Goal: Information Seeking & Learning: Learn about a topic

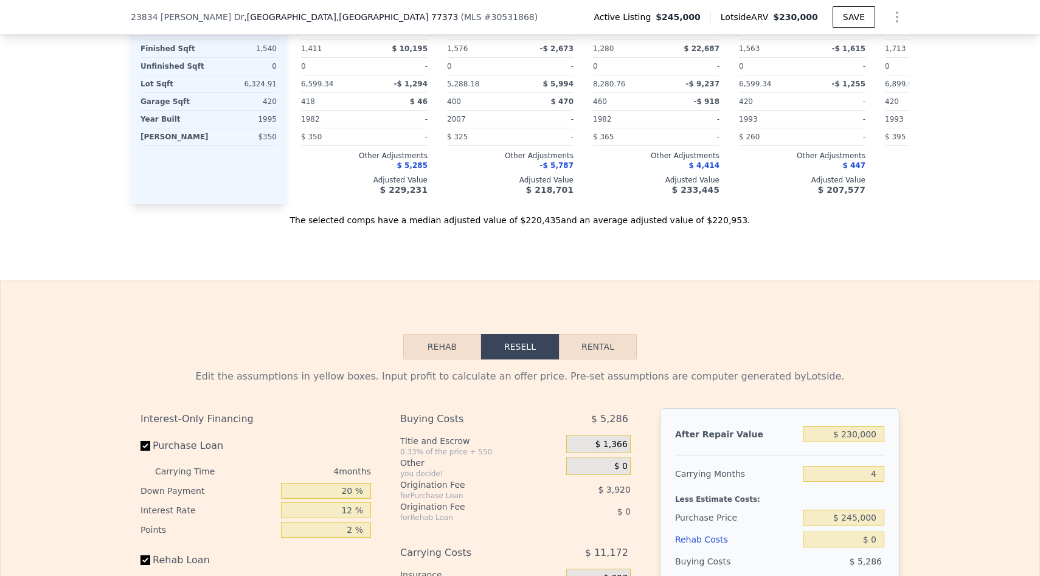
scroll to position [1538, 0]
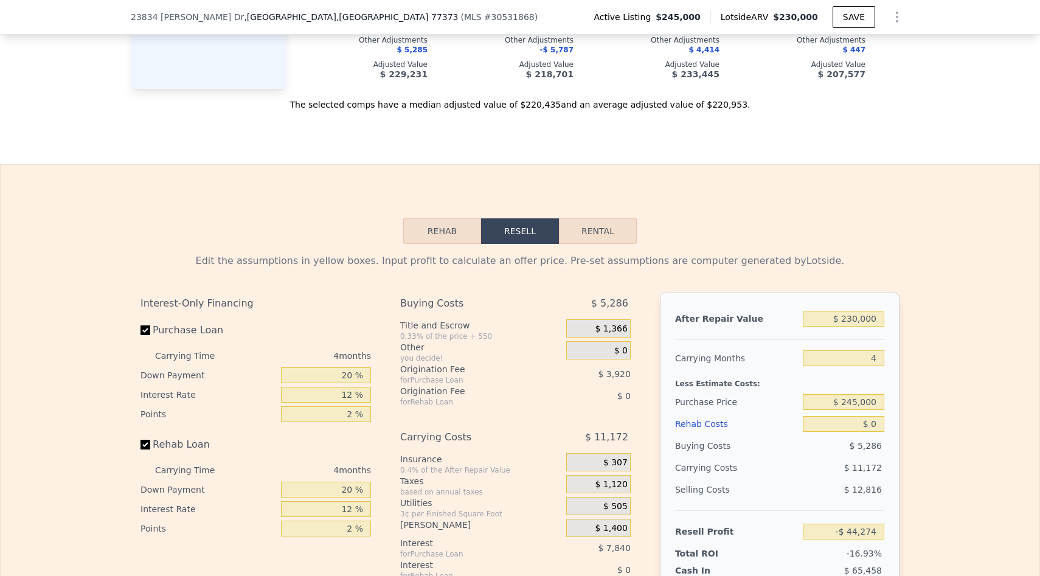
click at [452, 218] on button "Rehab" at bounding box center [442, 231] width 78 height 26
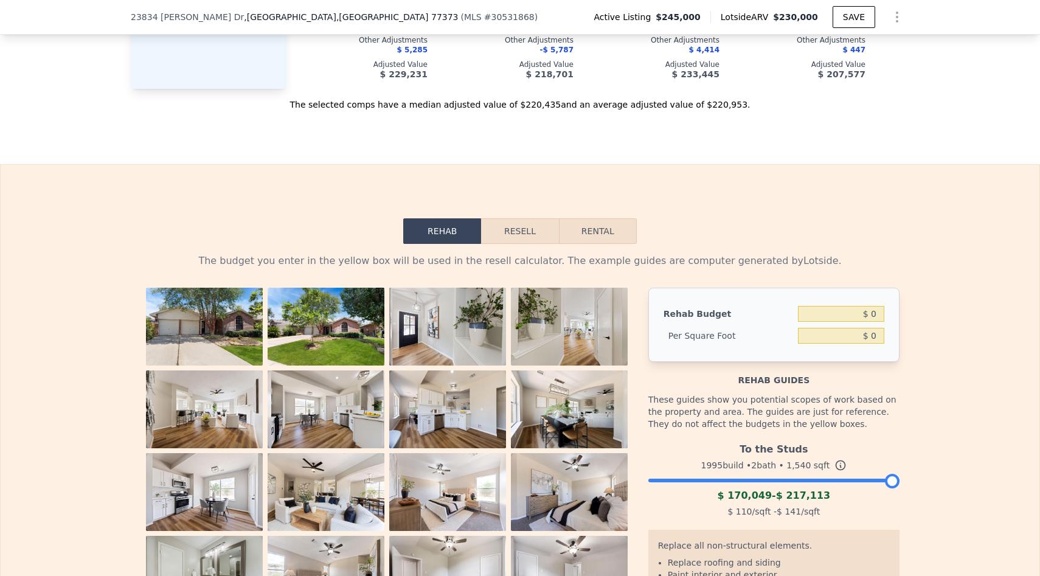
click at [516, 218] on button "Resell" at bounding box center [519, 231] width 77 height 26
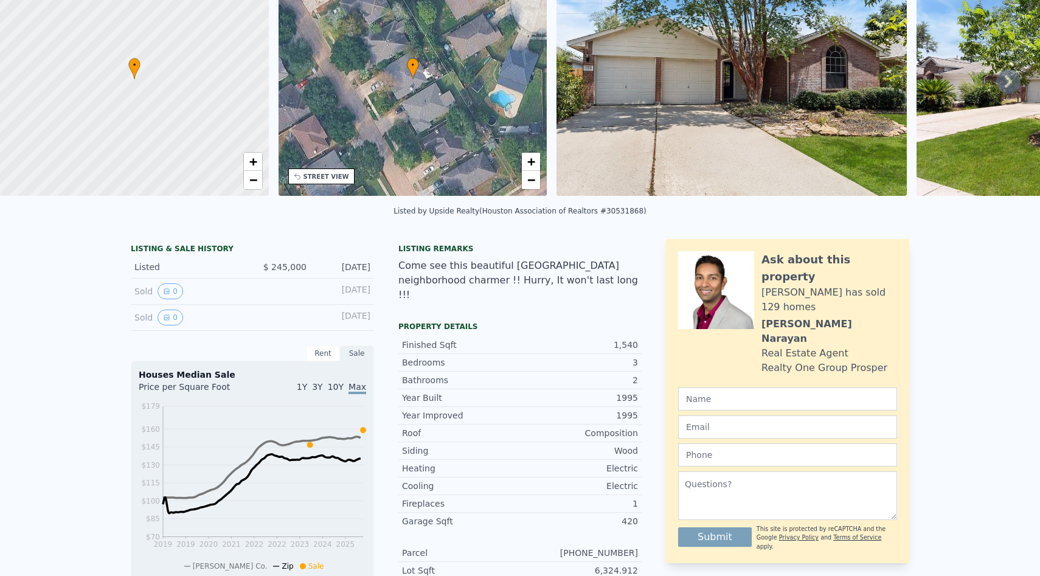
scroll to position [0, 0]
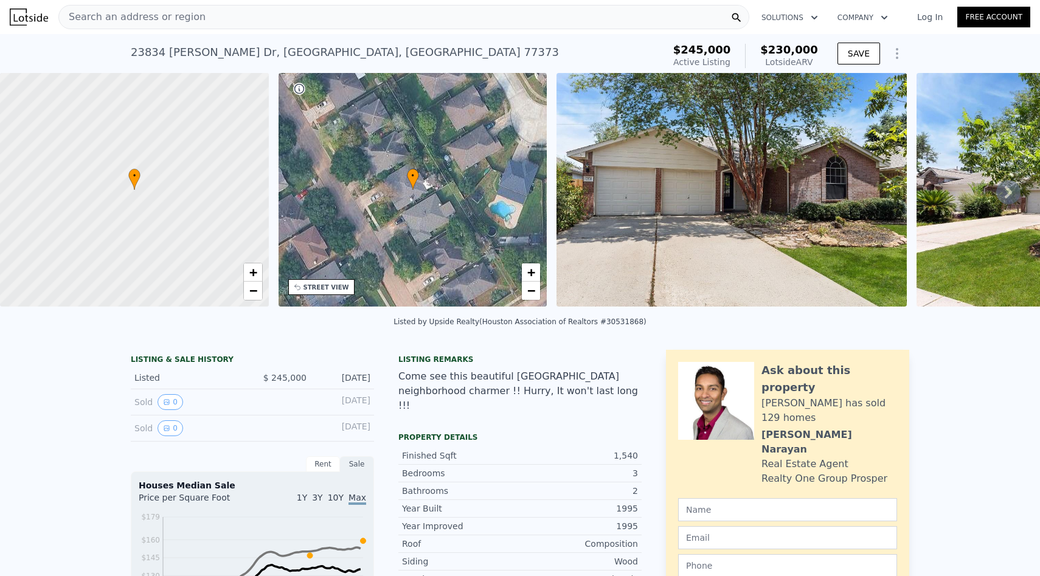
click at [901, 50] on icon "Show Options" at bounding box center [897, 53] width 15 height 15
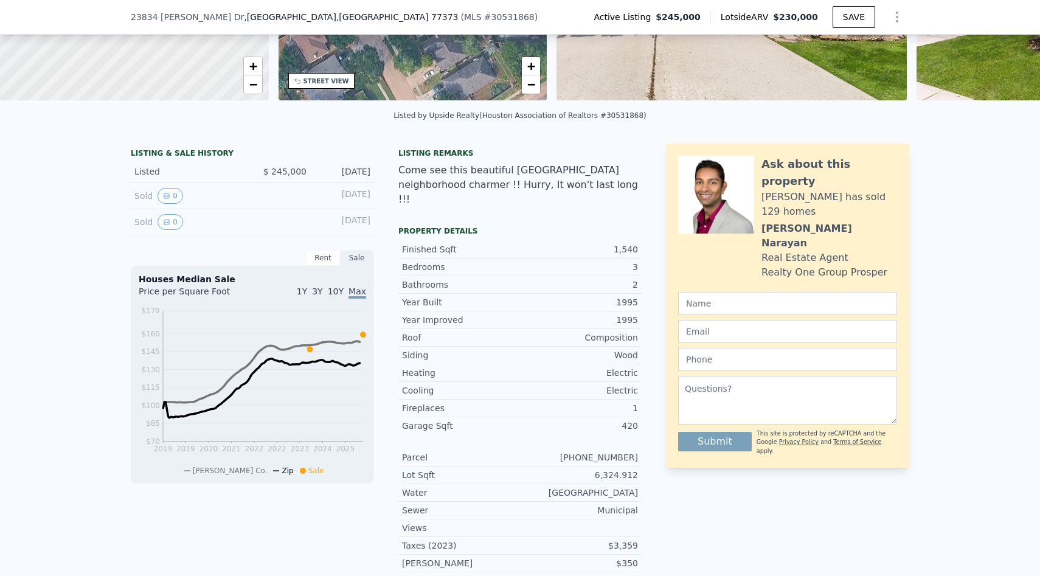
scroll to position [203, 0]
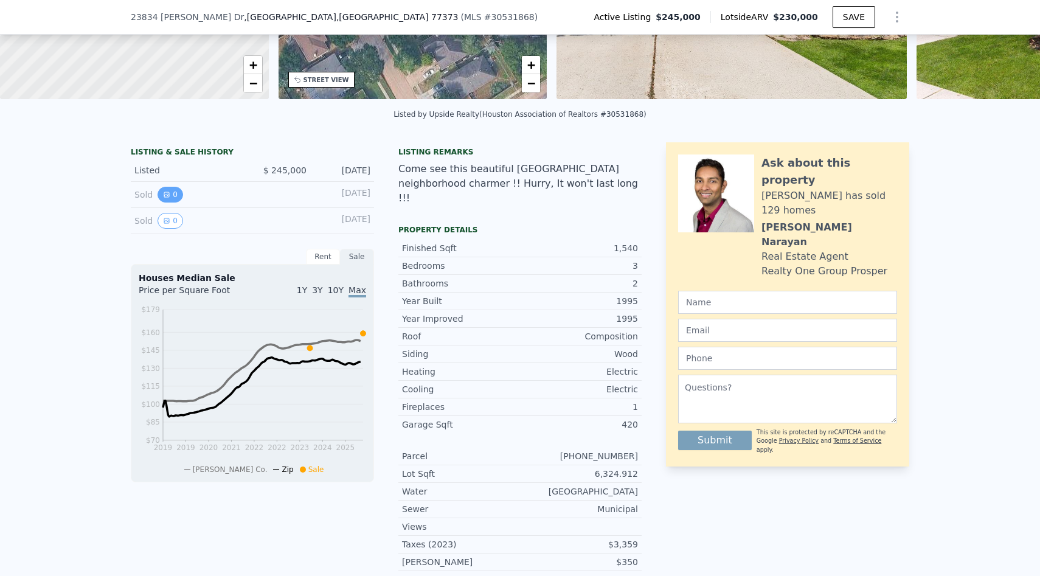
click at [177, 196] on button "0" at bounding box center [170, 195] width 26 height 16
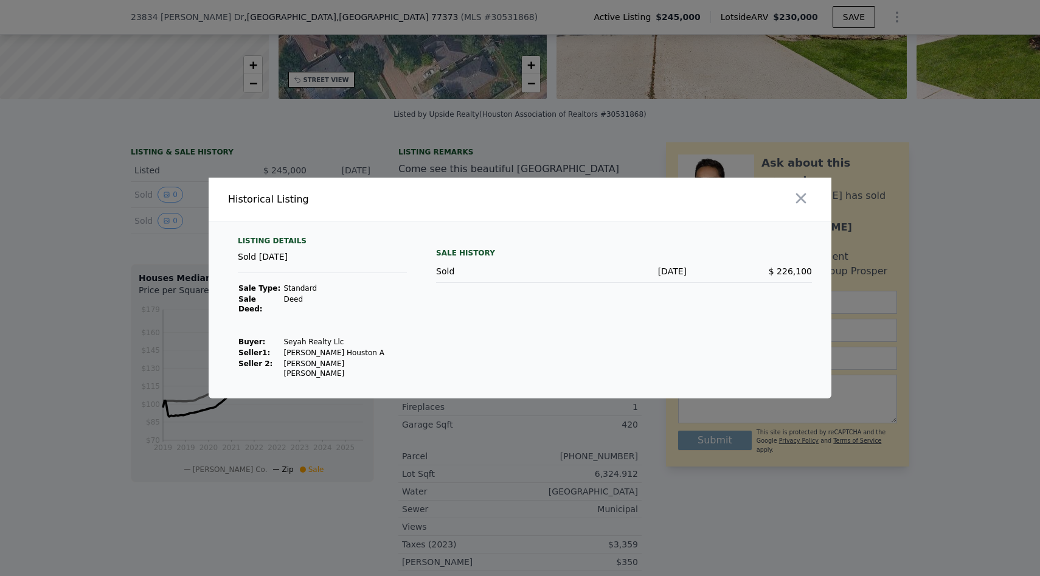
click at [125, 215] on div at bounding box center [520, 288] width 1040 height 576
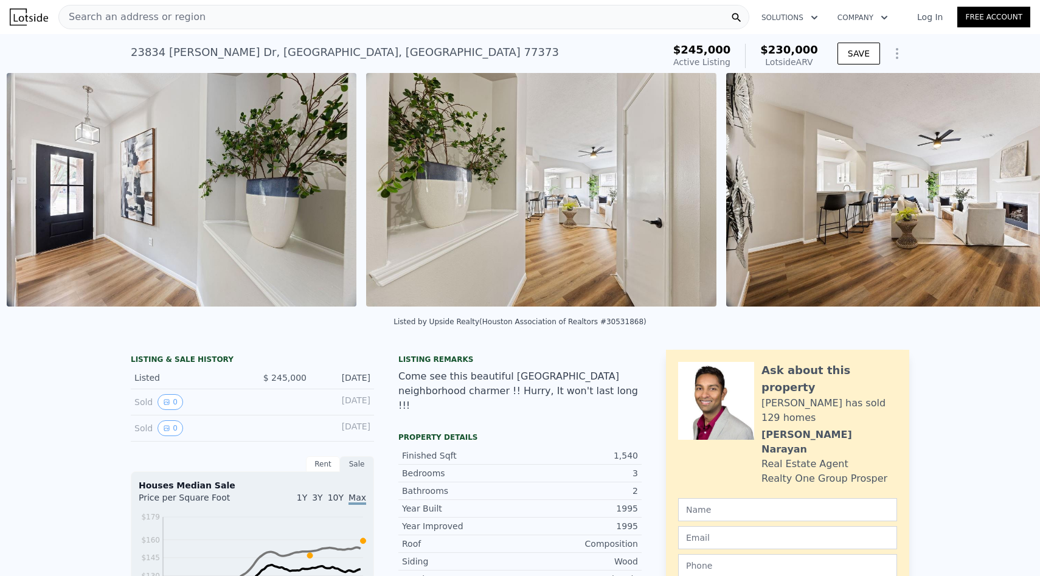
scroll to position [0, 1276]
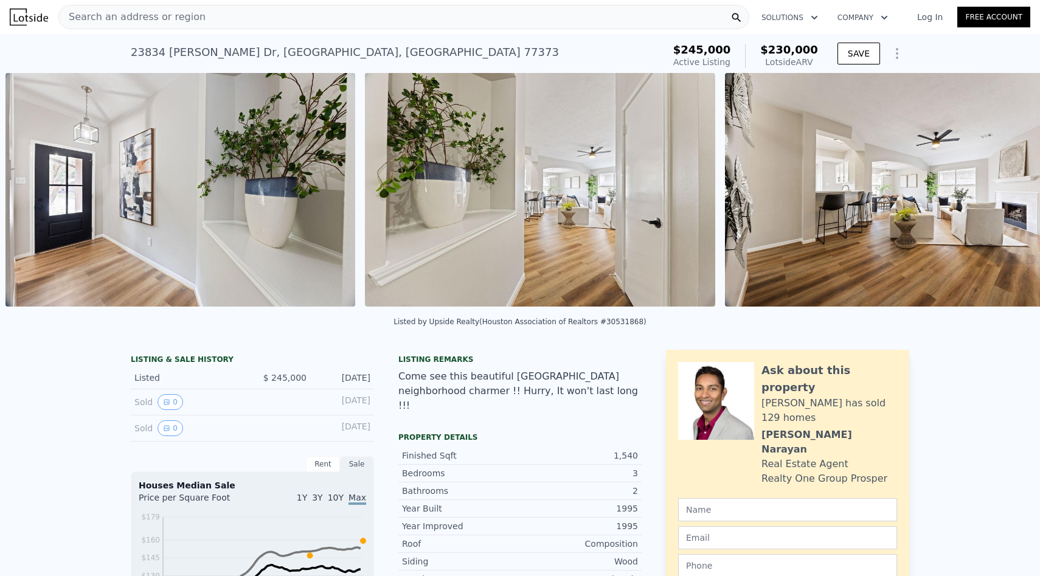
click at [894, 54] on icon "Show Options" at bounding box center [897, 53] width 15 height 15
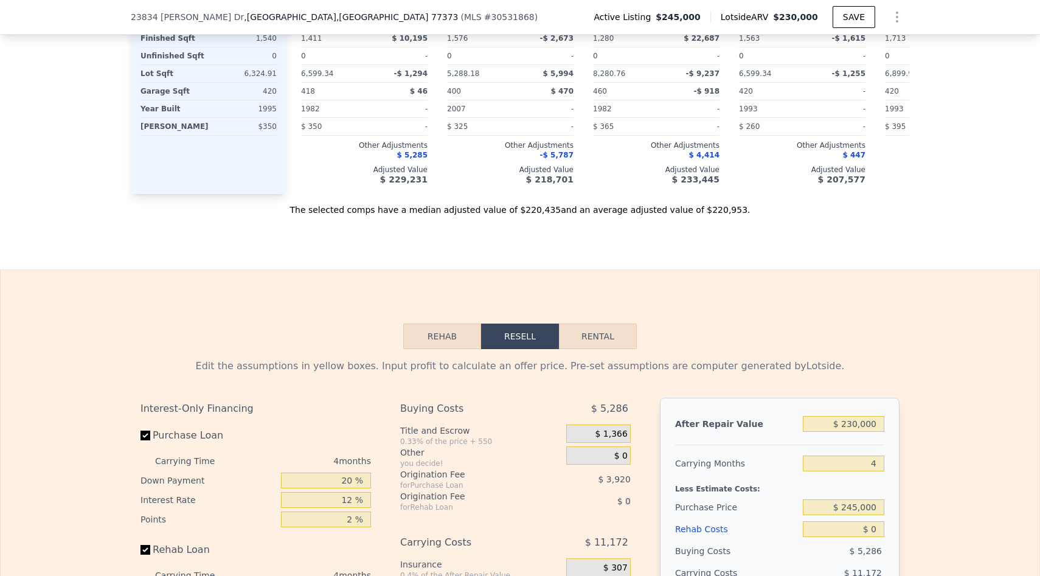
scroll to position [1466, 0]
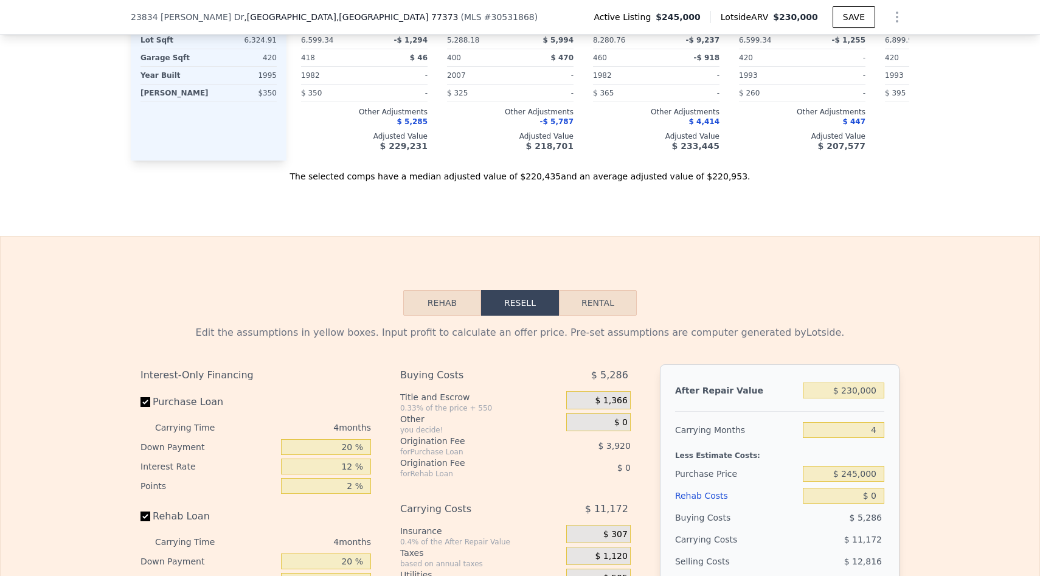
click at [607, 290] on button "Rental" at bounding box center [598, 303] width 78 height 26
select select "30"
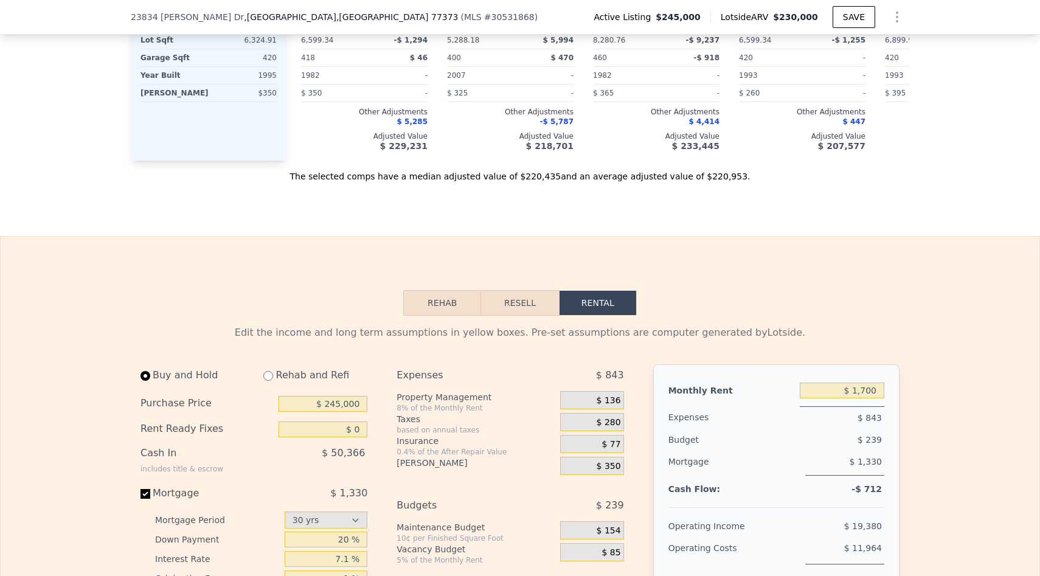
click at [529, 290] on button "Resell" at bounding box center [519, 303] width 77 height 26
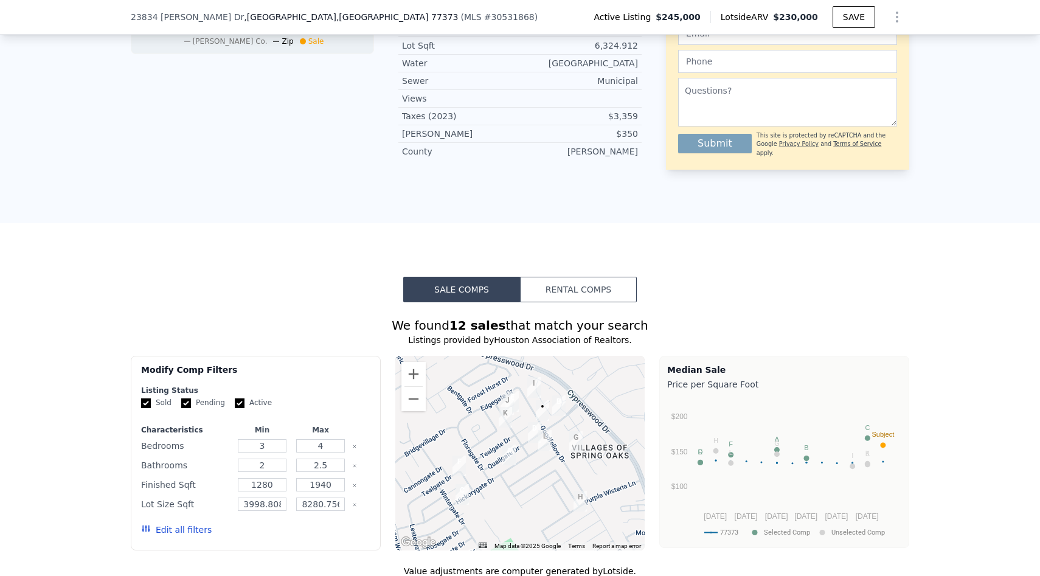
scroll to position [0, 0]
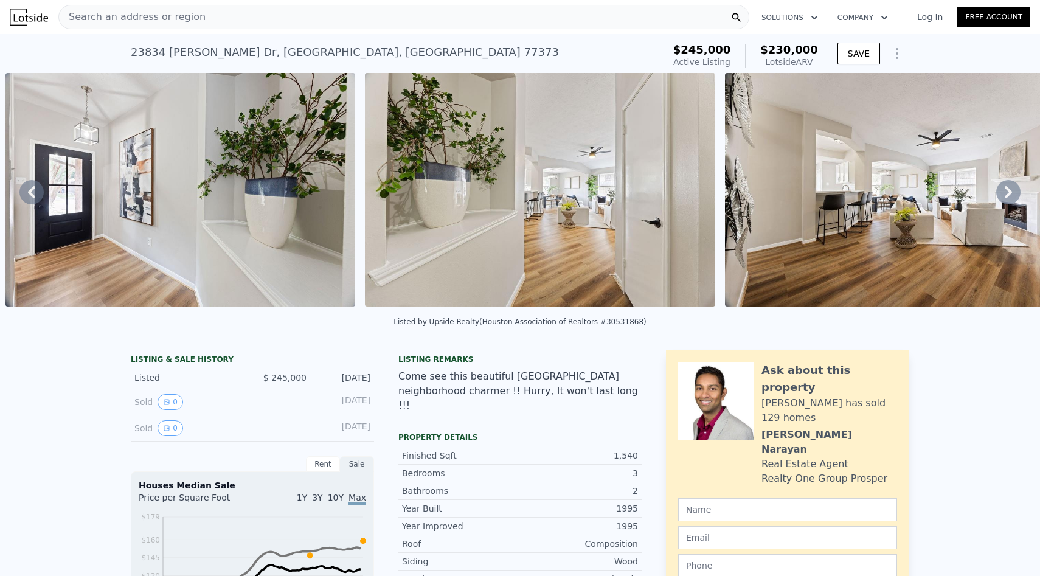
click at [266, 9] on div "Search an address or region" at bounding box center [403, 17] width 691 height 24
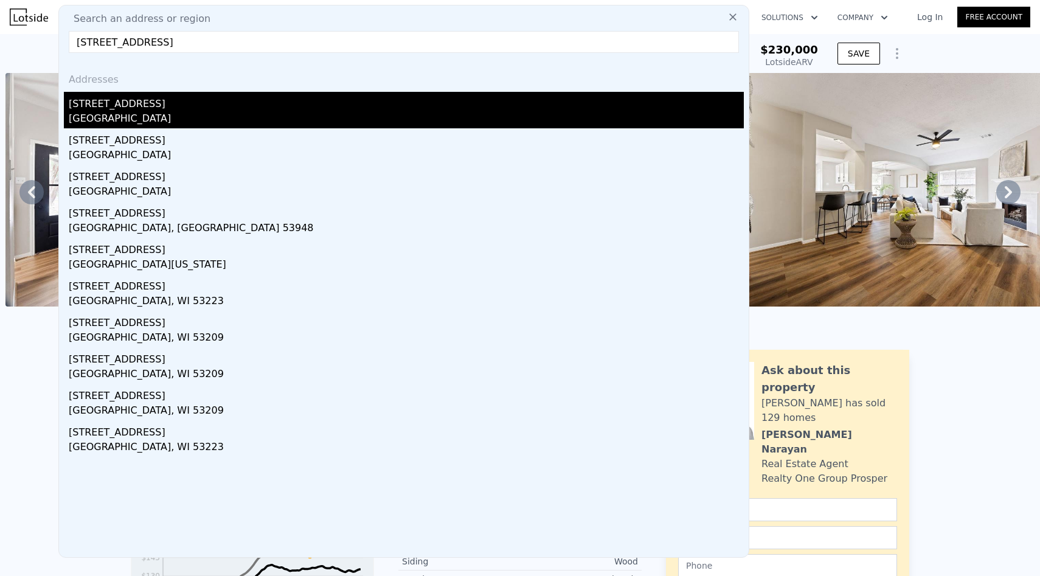
type input "[STREET_ADDRESS]"
click at [151, 123] on div "[GEOGRAPHIC_DATA]" at bounding box center [406, 119] width 675 height 17
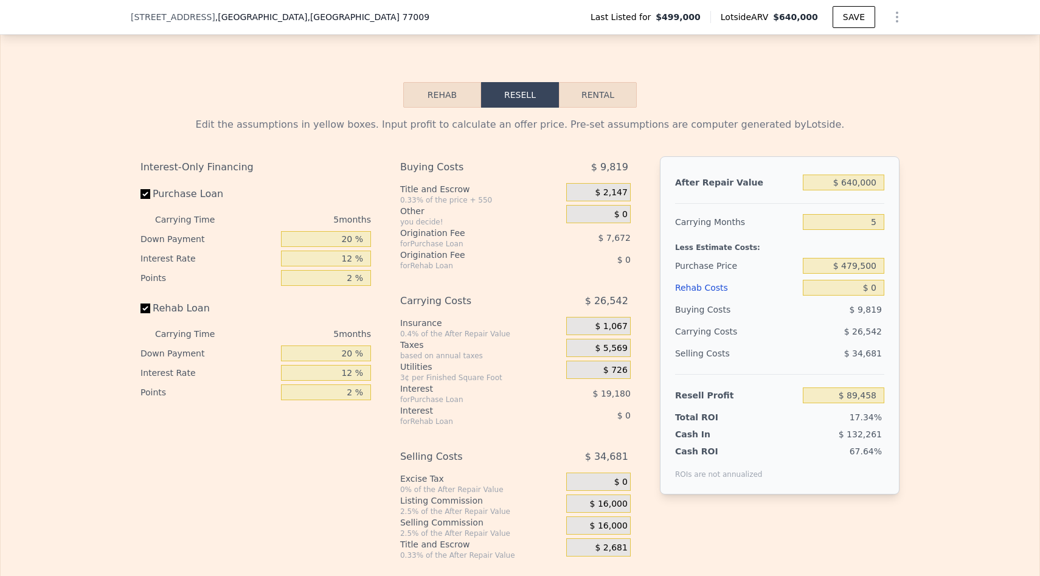
scroll to position [1622, 0]
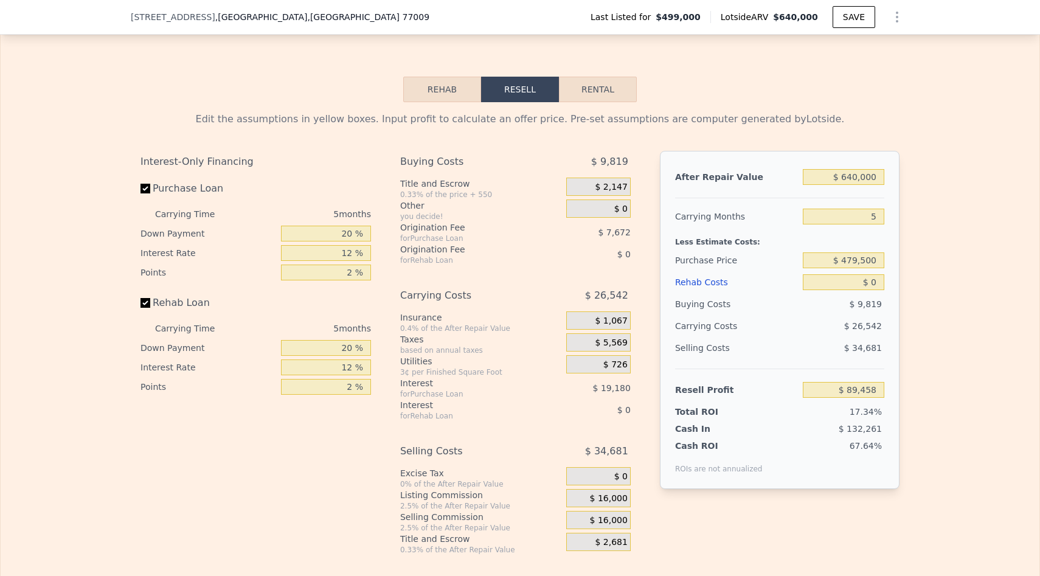
click at [451, 95] on button "Rehab" at bounding box center [442, 90] width 78 height 26
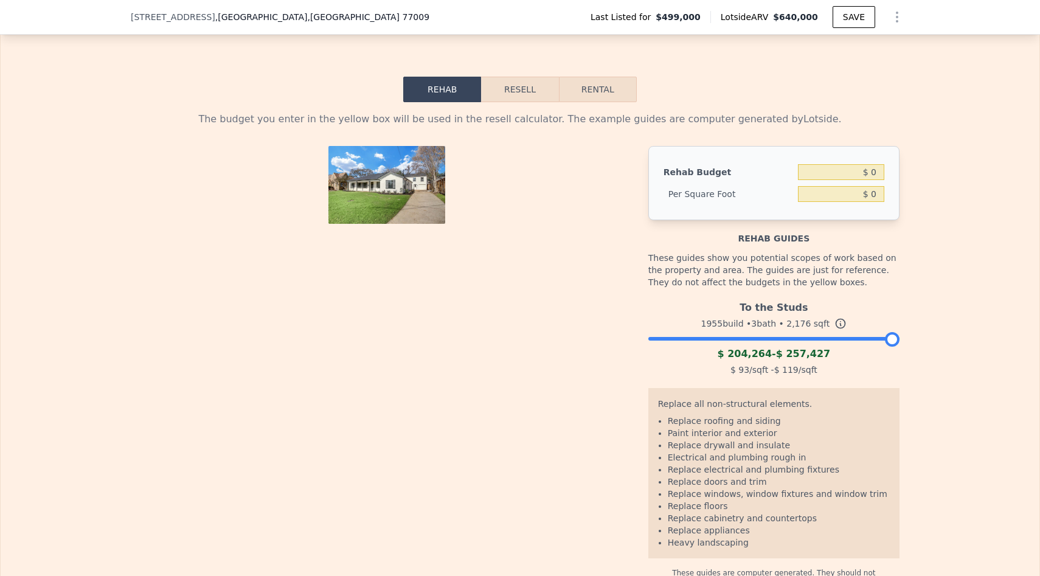
click at [503, 95] on button "Resell" at bounding box center [519, 90] width 77 height 26
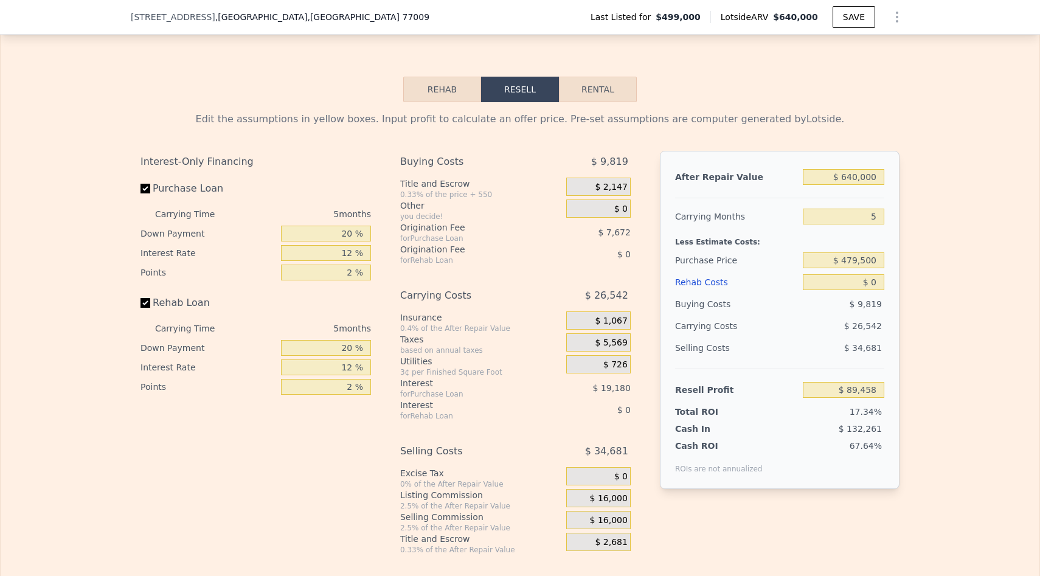
click at [582, 88] on button "Rental" at bounding box center [598, 90] width 78 height 26
select select "30"
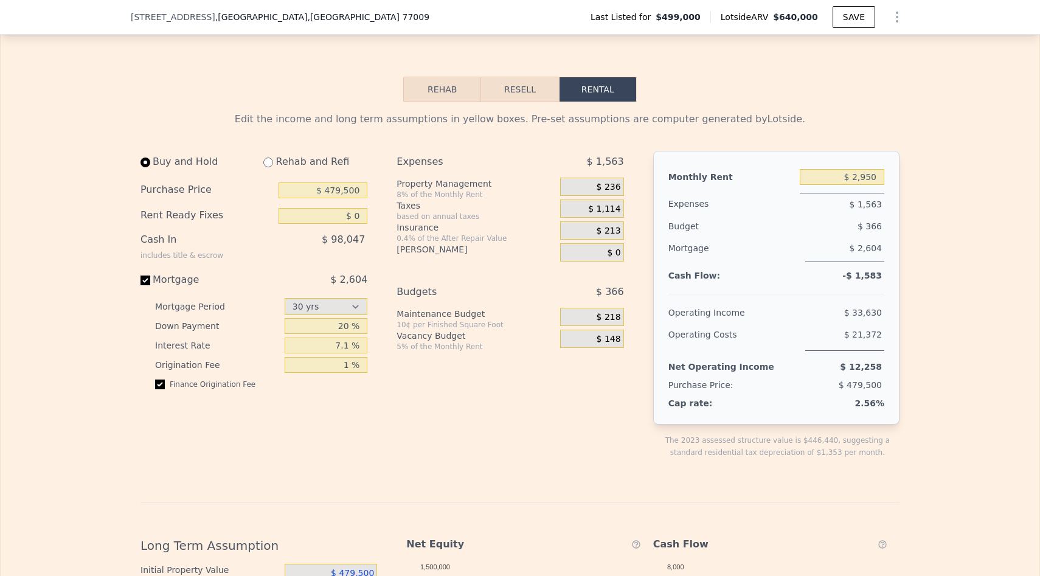
click at [542, 80] on button "Resell" at bounding box center [519, 90] width 77 height 26
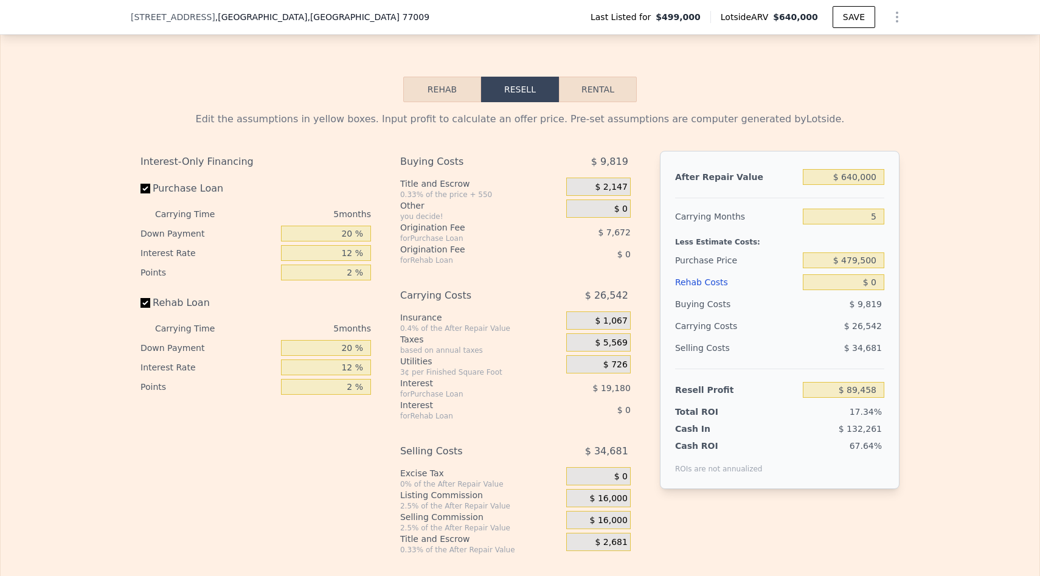
click at [611, 94] on button "Rental" at bounding box center [598, 90] width 78 height 26
select select "30"
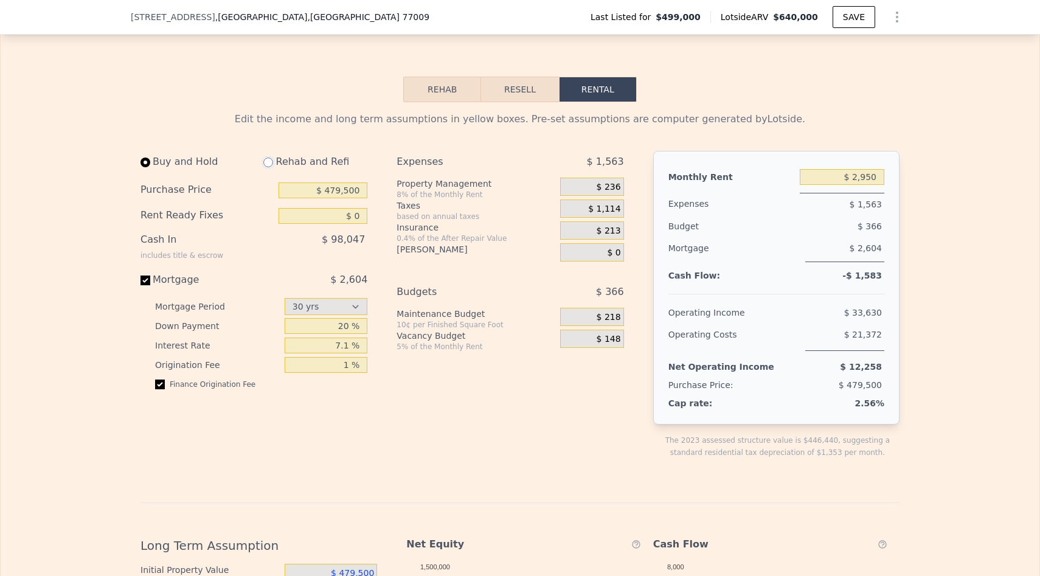
click at [268, 160] on input "radio" at bounding box center [268, 162] width 10 height 10
radio input "true"
type input "$ 3,350"
select select "30"
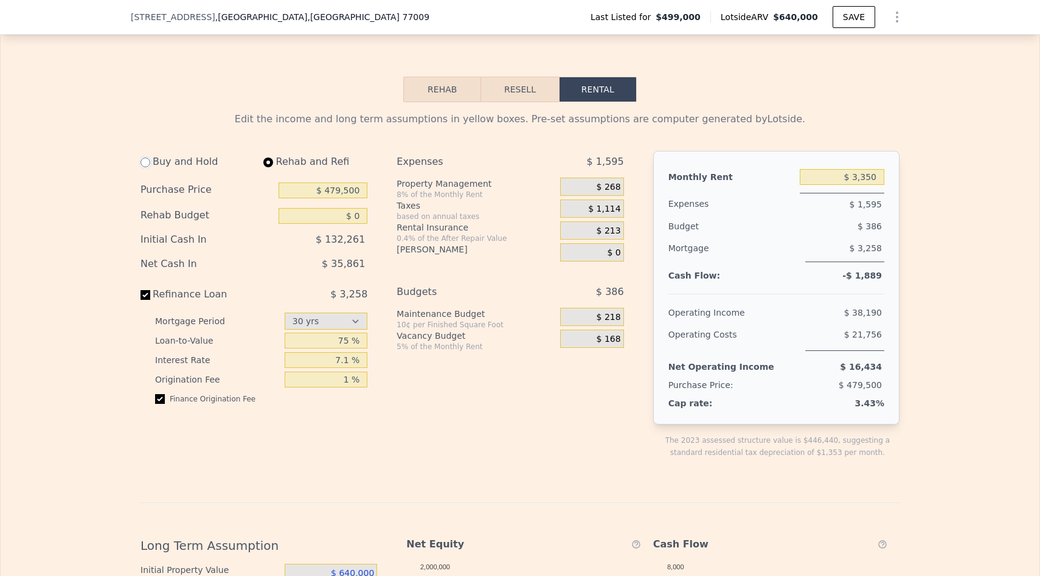
click at [147, 163] on input "radio" at bounding box center [145, 162] width 10 height 10
radio input "true"
type input "$ 2,950"
select select "30"
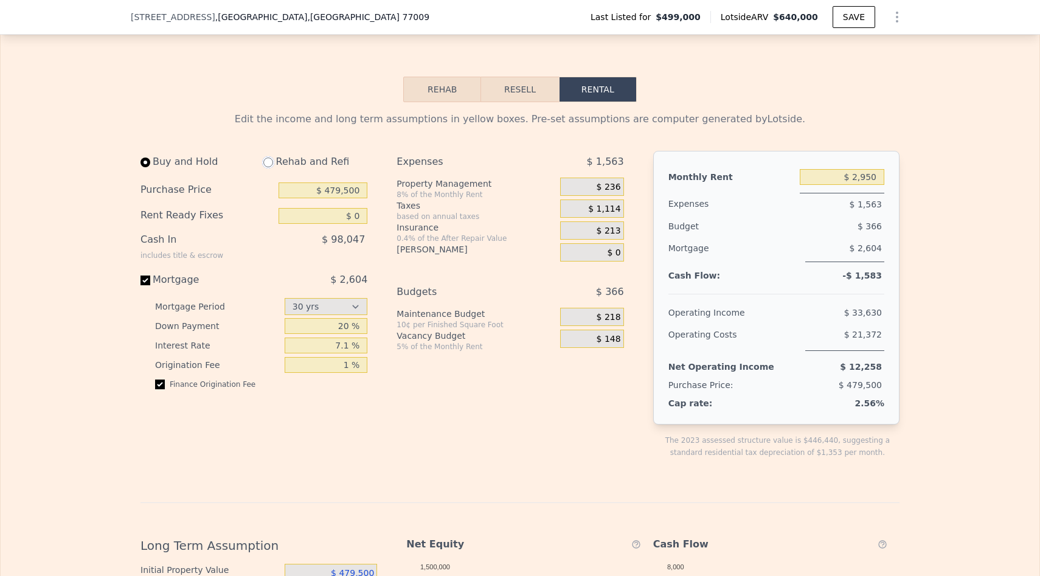
click at [264, 159] on input "radio" at bounding box center [268, 162] width 10 height 10
radio input "true"
type input "$ 3,350"
select select "30"
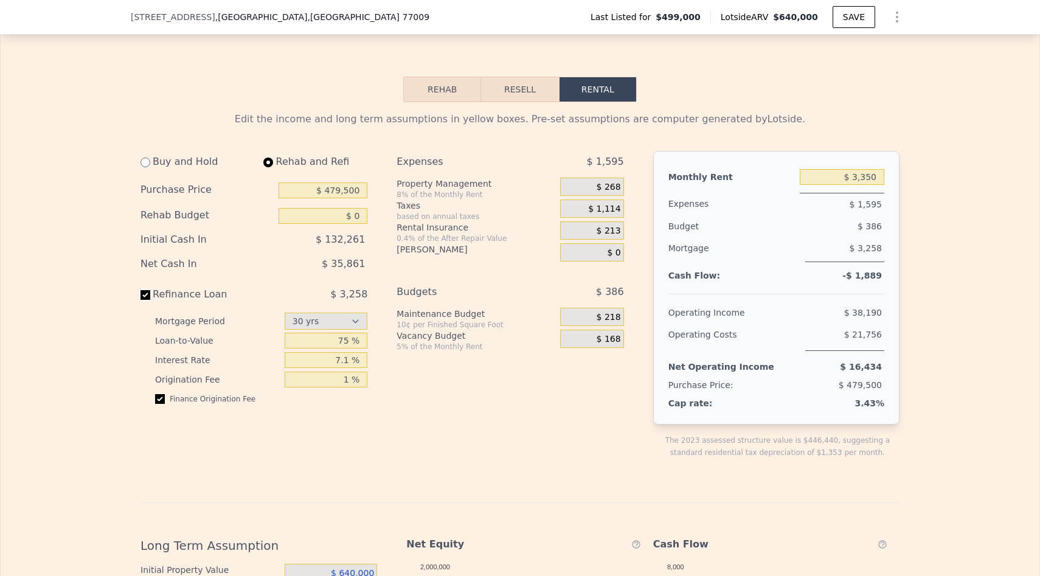
click at [145, 295] on input "Refinance Loan $ 3,258" at bounding box center [145, 295] width 10 height 10
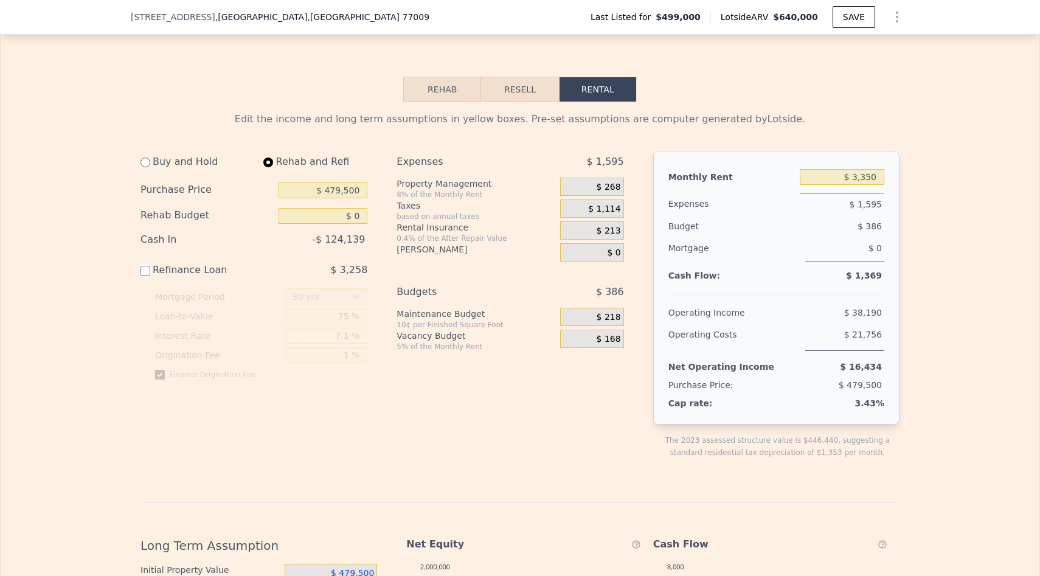
click at [147, 272] on input "Refinance Loan $ 3,258" at bounding box center [145, 271] width 10 height 10
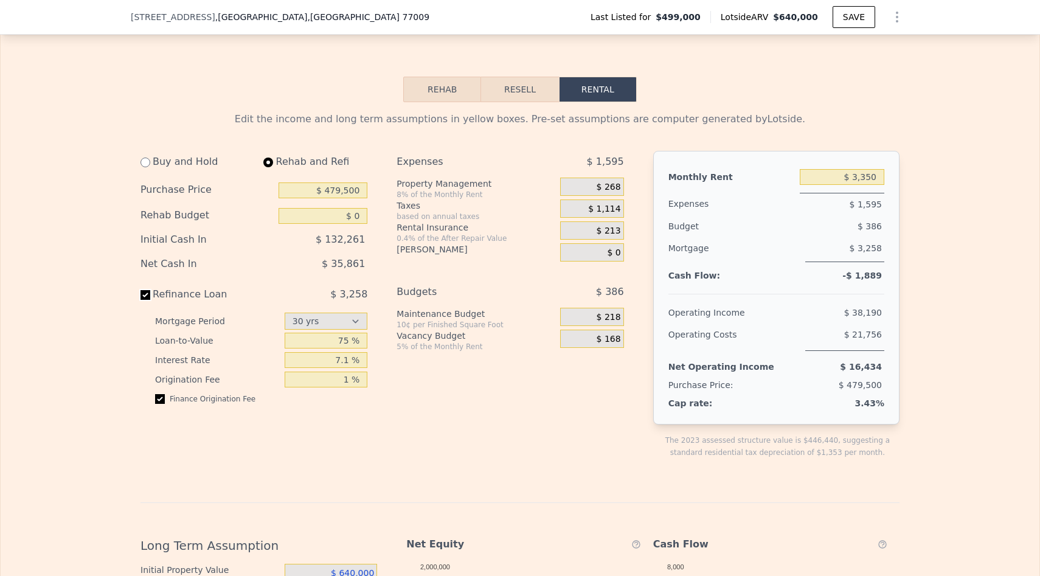
click at [143, 291] on input "Refinance Loan $ 3,258" at bounding box center [145, 295] width 10 height 10
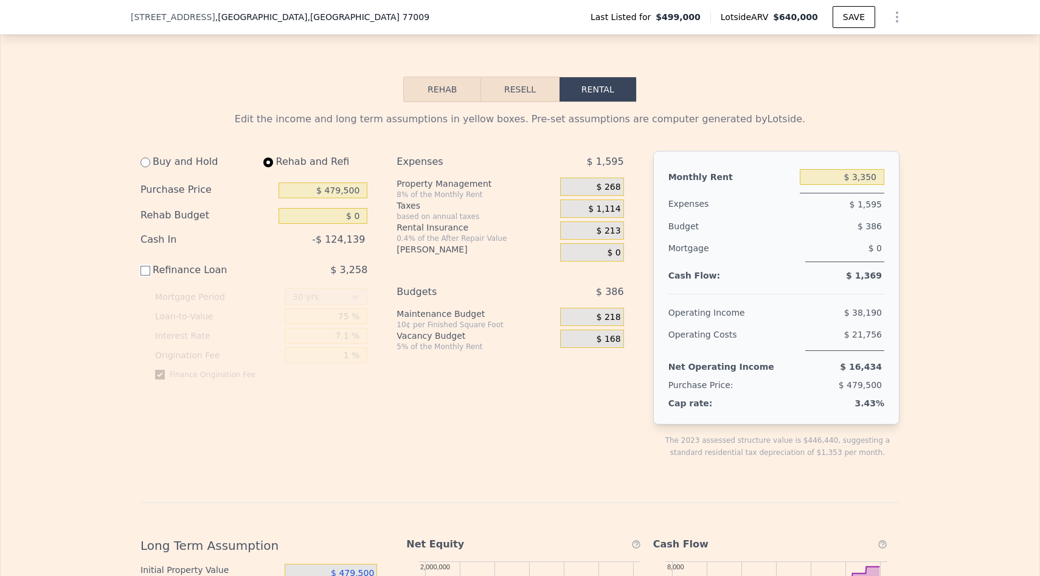
click at [147, 269] on input "Refinance Loan $ 3,258" at bounding box center [145, 271] width 10 height 10
checkbox input "true"
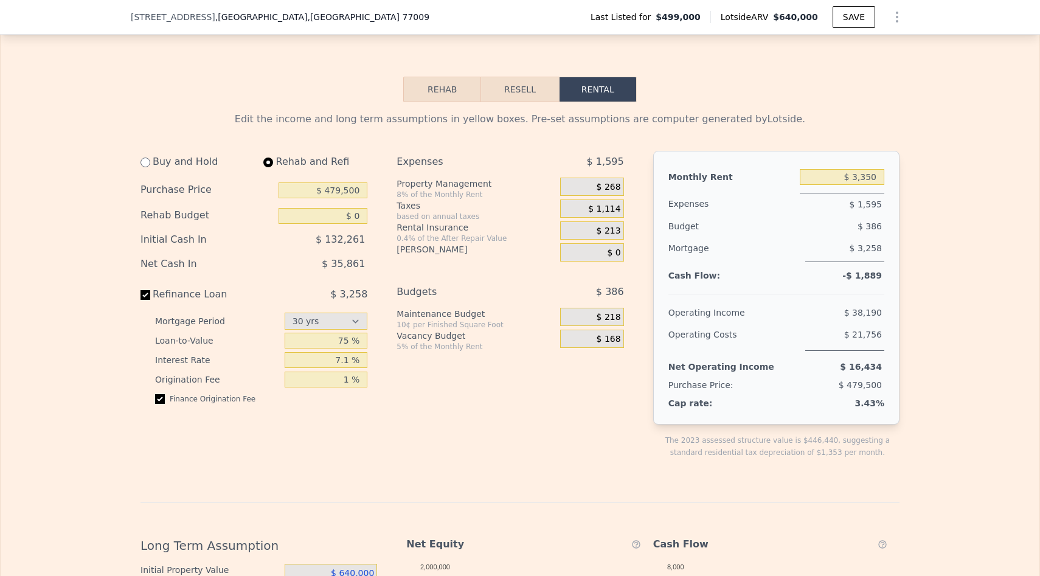
click at [604, 182] on span "$ 268" at bounding box center [608, 187] width 24 height 11
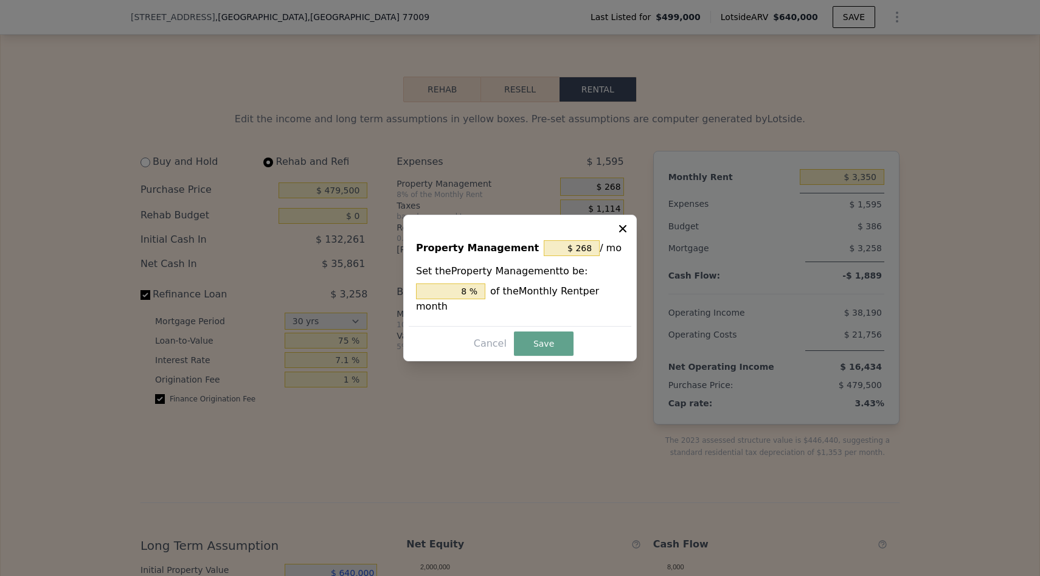
click at [629, 223] on button at bounding box center [624, 227] width 15 height 15
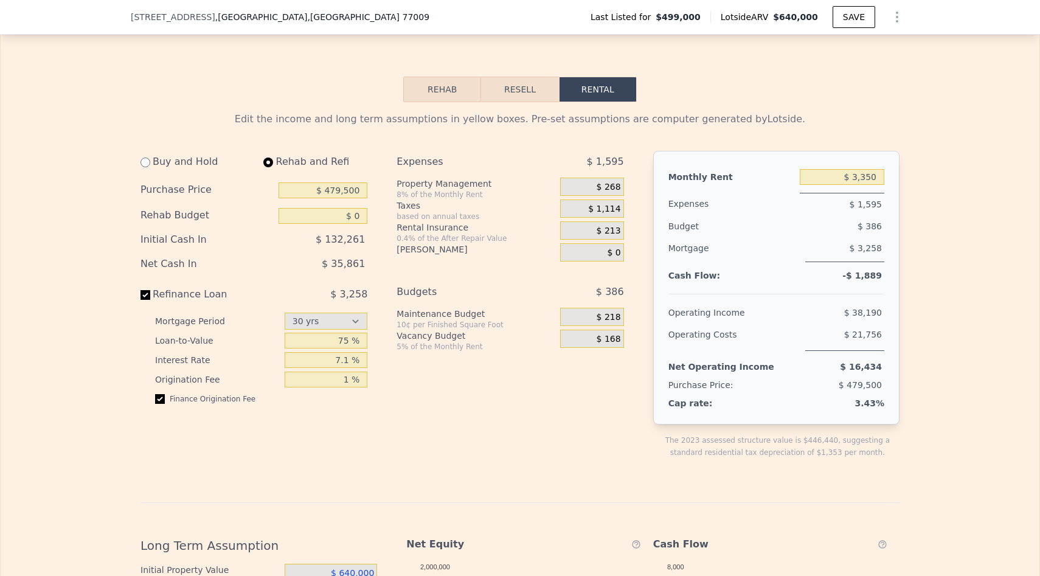
click at [528, 86] on button "Resell" at bounding box center [519, 90] width 77 height 26
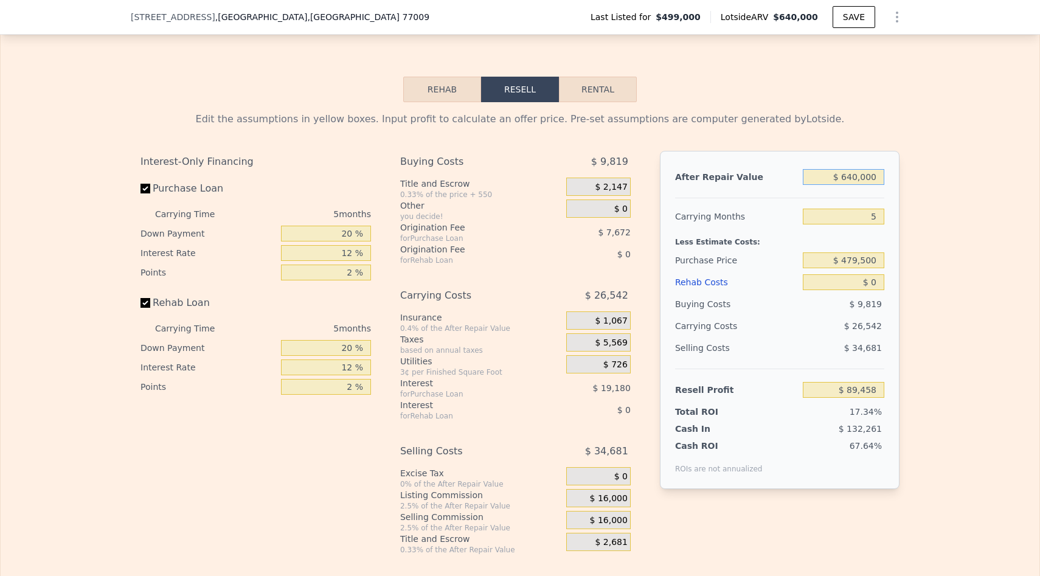
click at [843, 169] on input "$ 640,000" at bounding box center [843, 177] width 81 height 16
click at [850, 173] on input "$ 640,000" at bounding box center [843, 177] width 81 height 16
type input "$ 740,000"
type input "$ 183,959"
type input "$ 70,000"
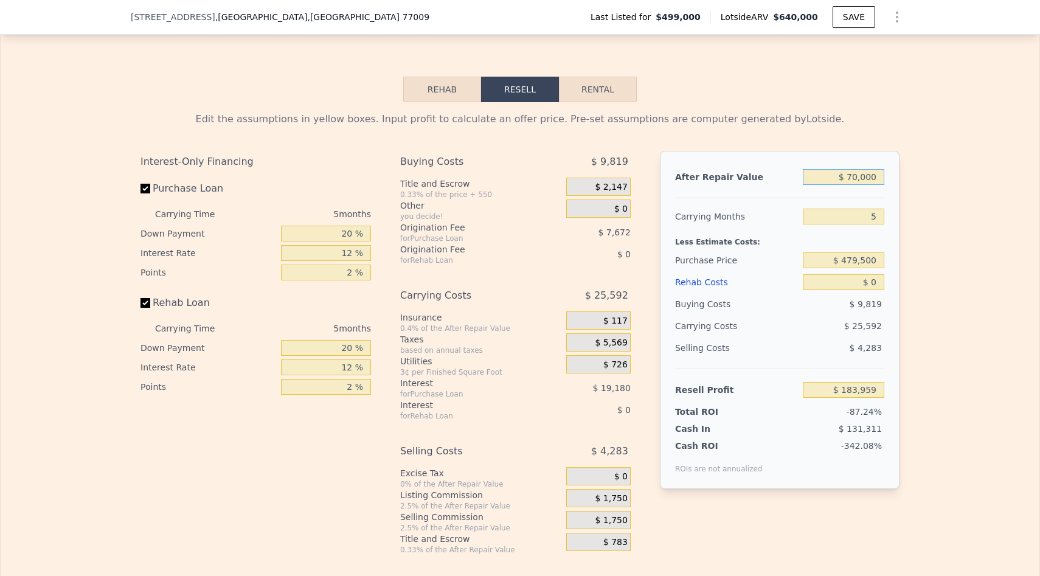
type input "-$ 449,194"
type input "$ 700,000"
type input "$ 146,158"
type input "$ 70,000"
type input "-$ 449,194"
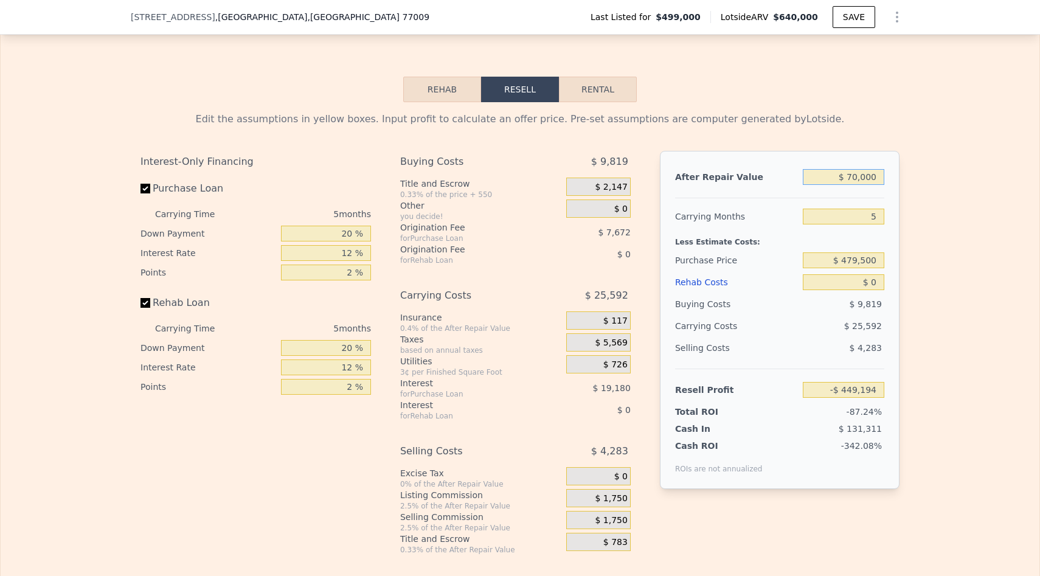
type input "$ 740,000"
type input "$ 183,959"
type input "$ 40,000"
type input "-$ 477,544"
type input "$ 640,000"
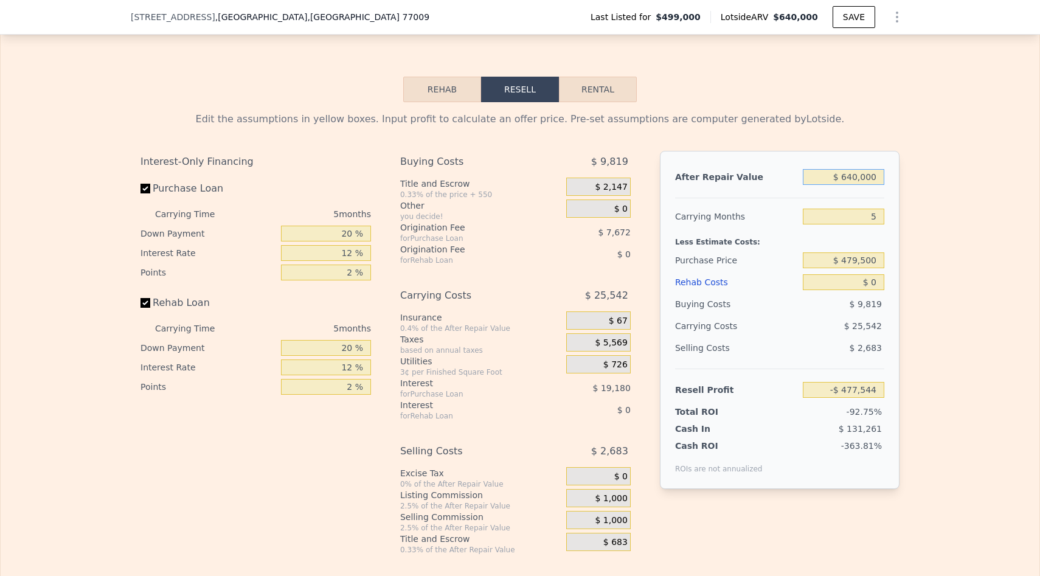
type input "$ 89,458"
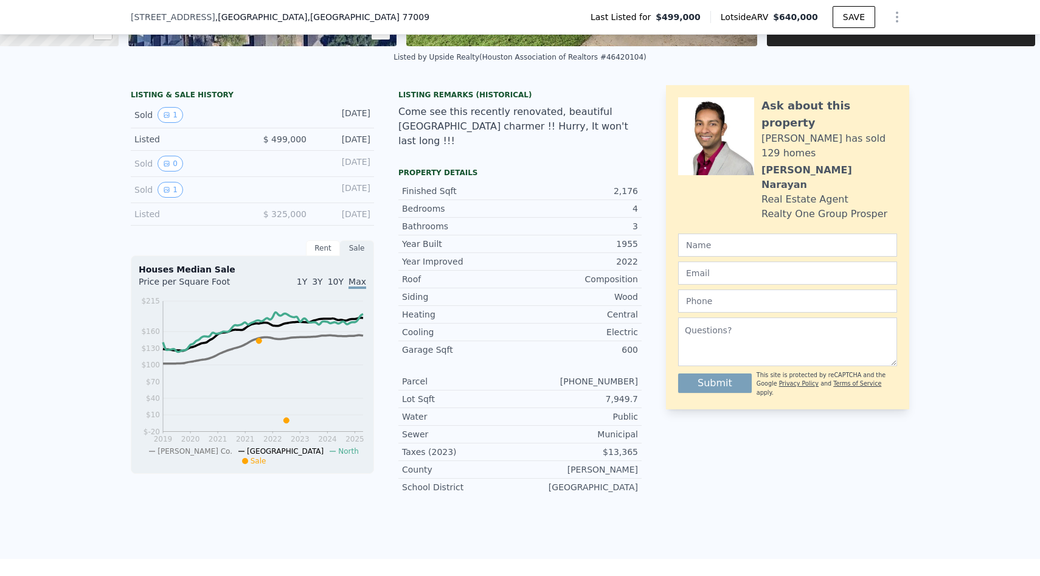
scroll to position [0, 0]
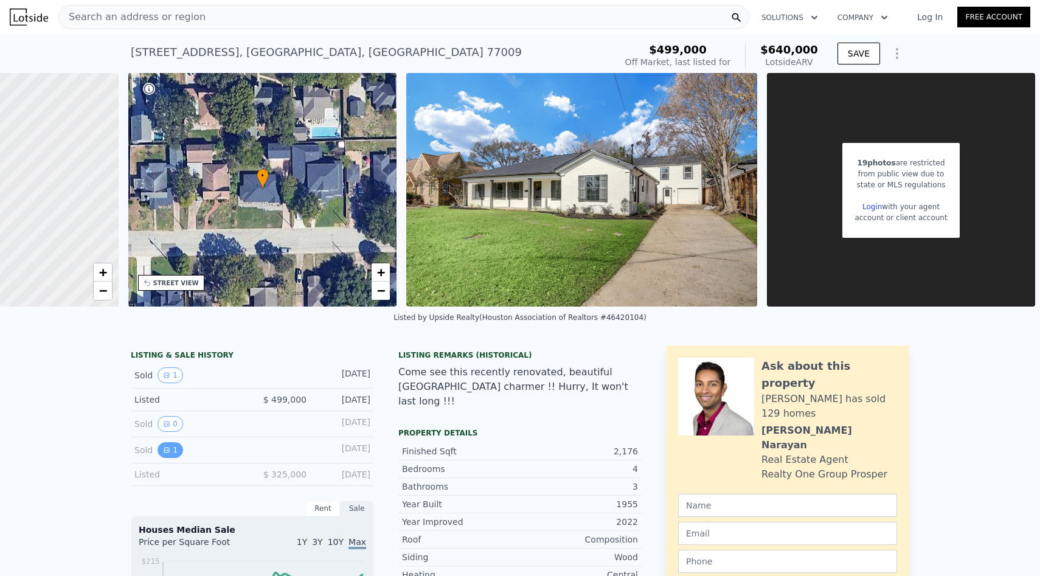
click at [168, 448] on icon "View historical data" at bounding box center [166, 450] width 5 height 5
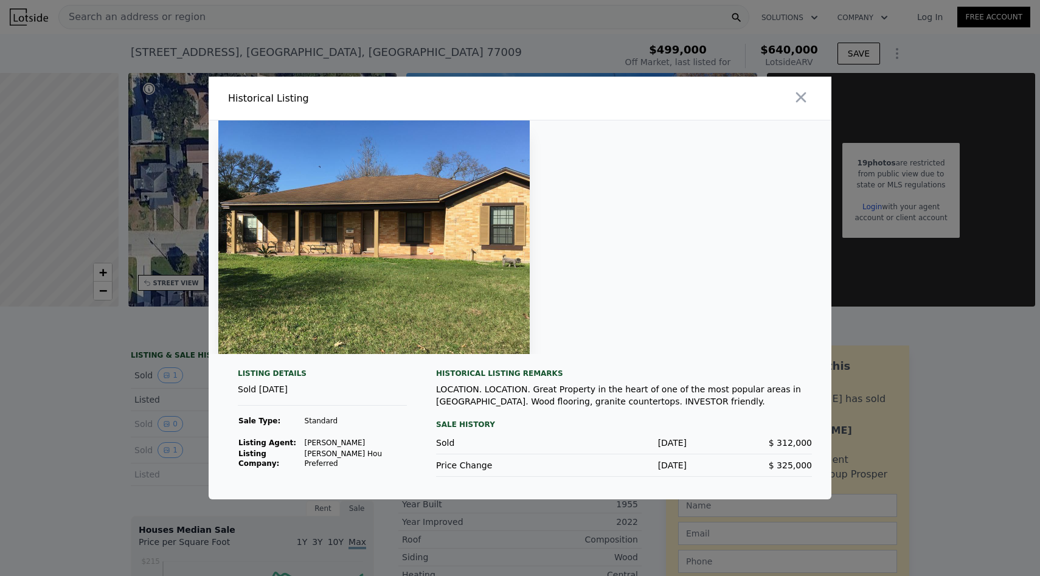
click at [83, 490] on div at bounding box center [520, 288] width 1040 height 576
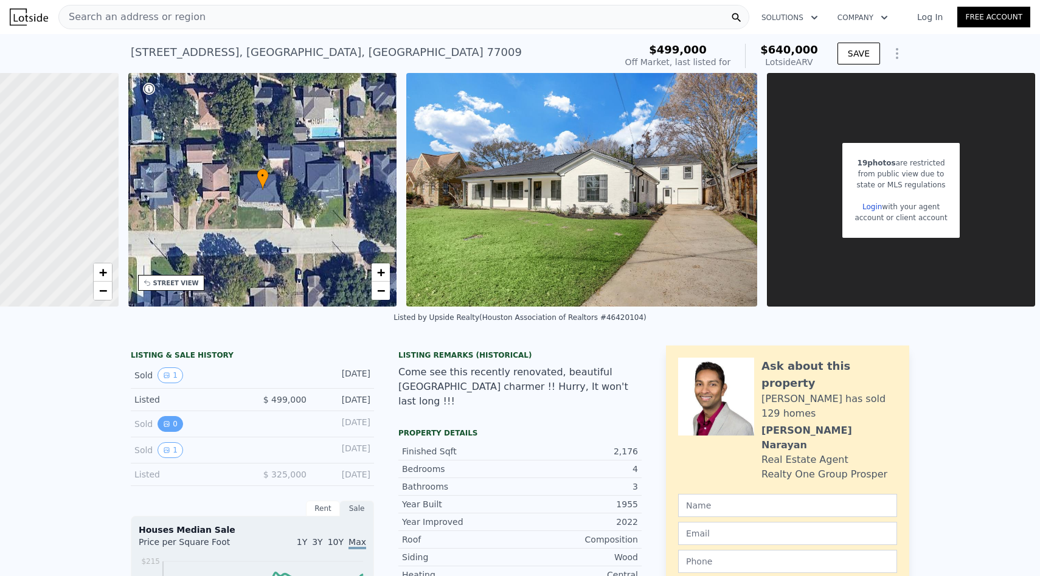
click at [170, 427] on button "0" at bounding box center [170, 424] width 26 height 16
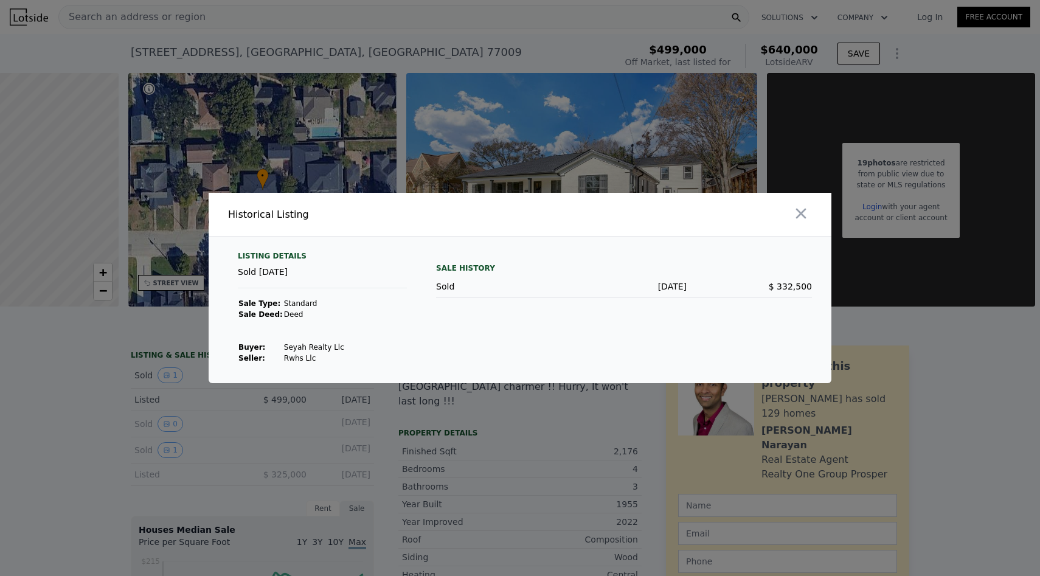
click at [172, 445] on div at bounding box center [520, 288] width 1040 height 576
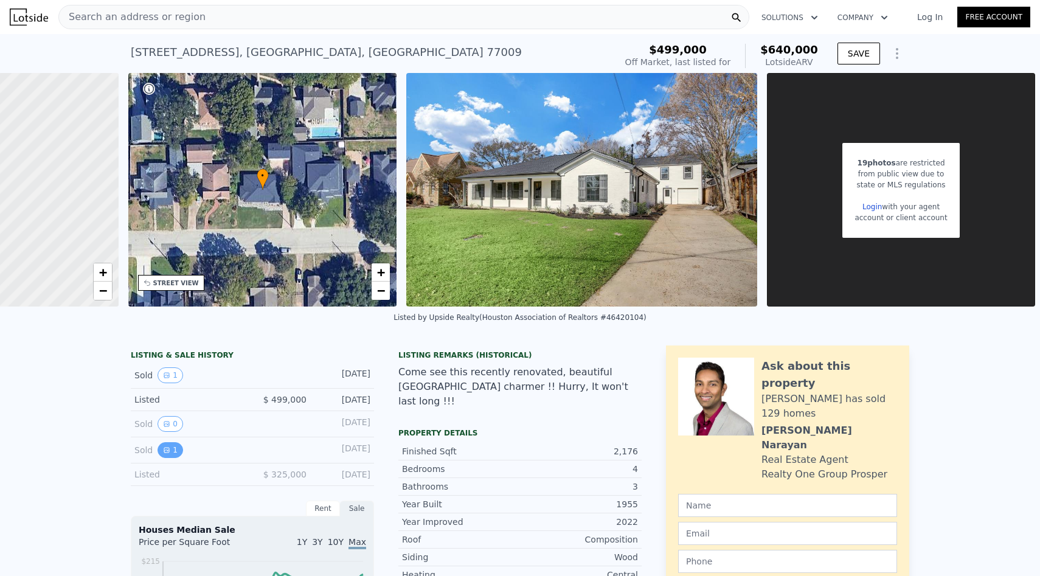
click at [171, 448] on button "1" at bounding box center [170, 450] width 26 height 16
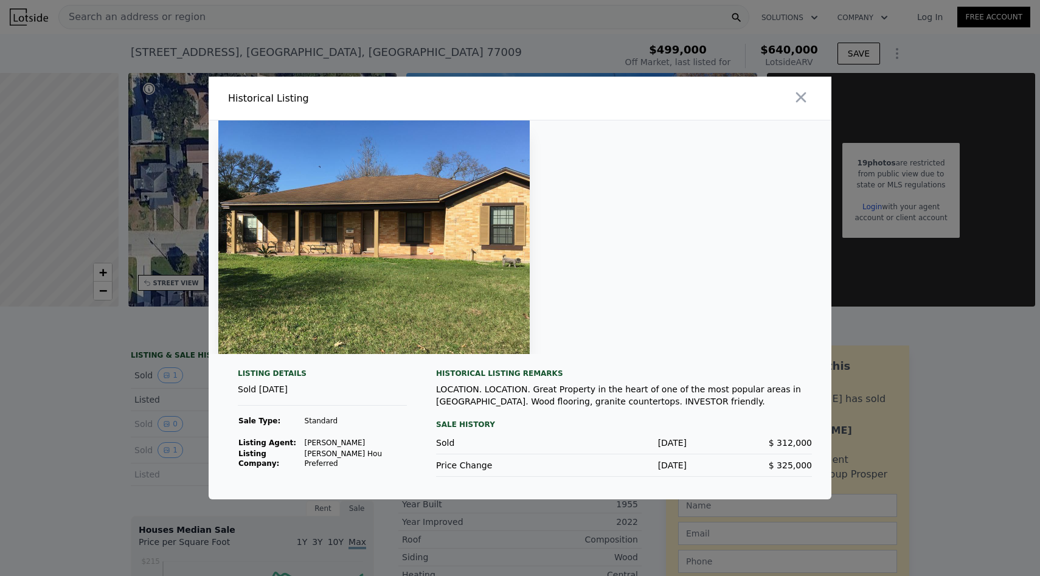
click at [136, 430] on div at bounding box center [520, 288] width 1040 height 576
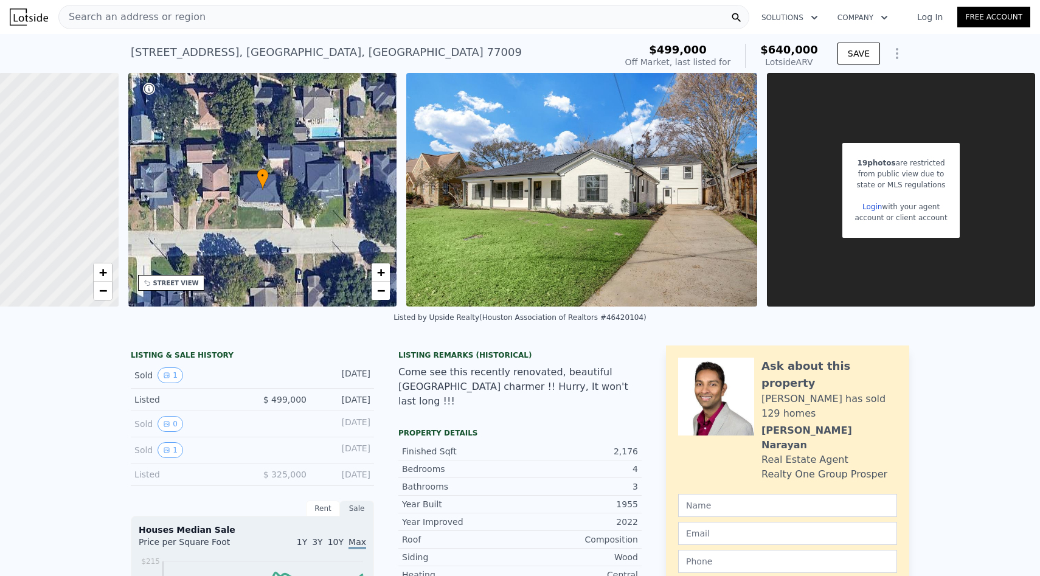
click at [181, 12] on span "Search an address or region" at bounding box center [132, 17] width 147 height 15
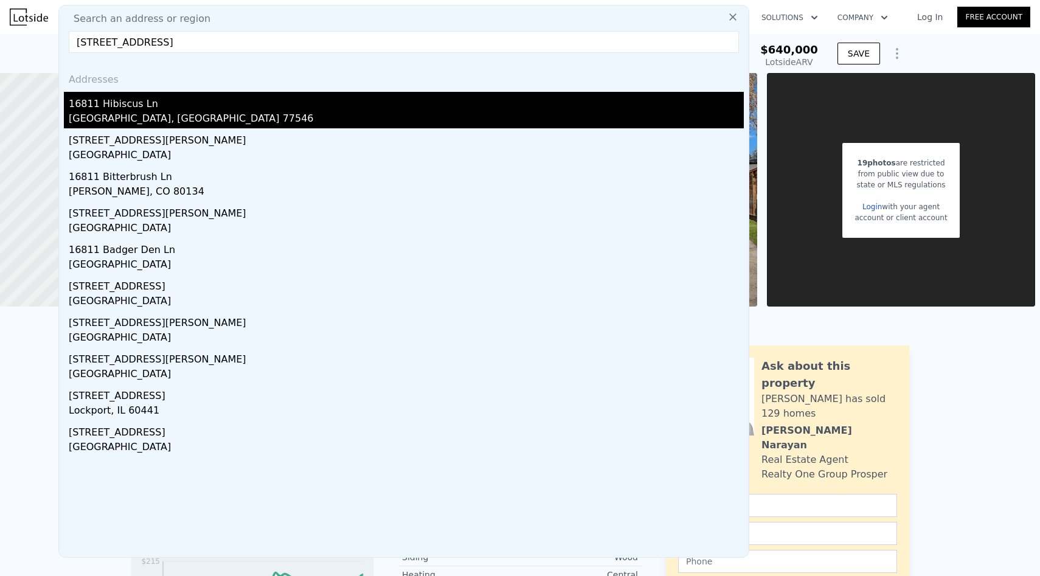
type input "[STREET_ADDRESS]"
click at [94, 115] on div "[GEOGRAPHIC_DATA], [GEOGRAPHIC_DATA] 77546" at bounding box center [406, 119] width 675 height 17
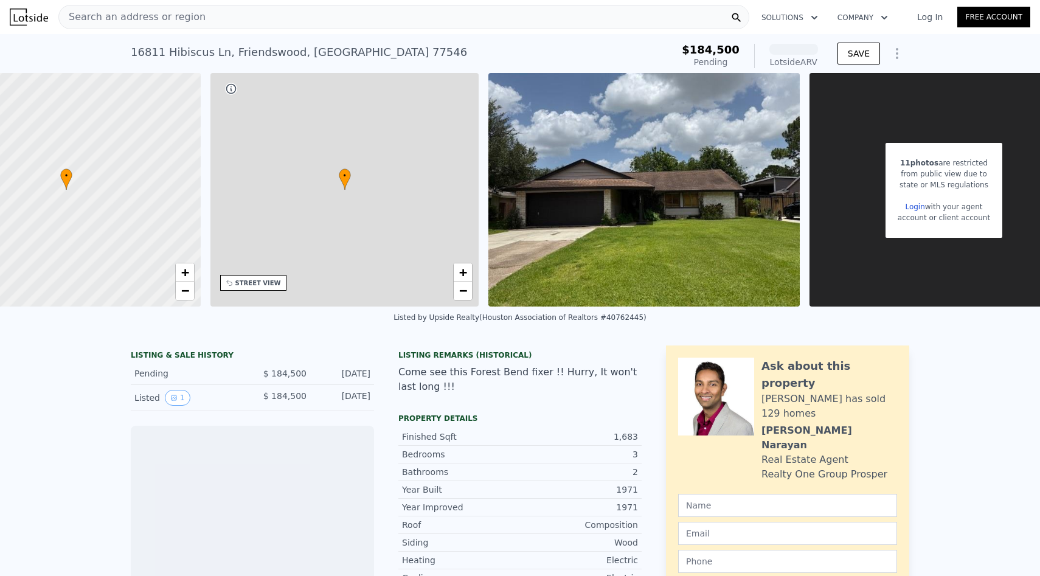
scroll to position [0, 116]
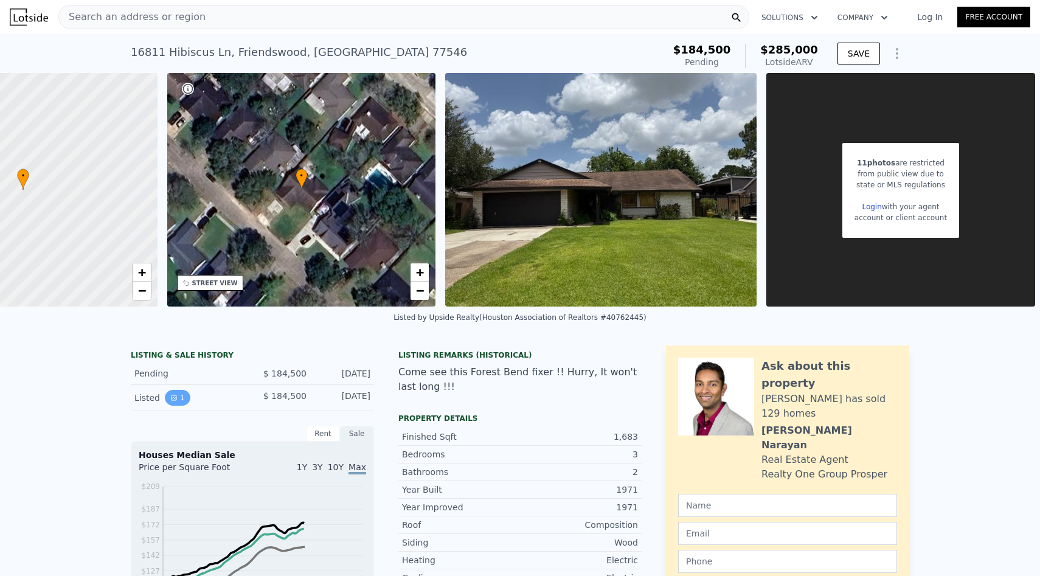
click at [176, 397] on button "1" at bounding box center [178, 398] width 26 height 16
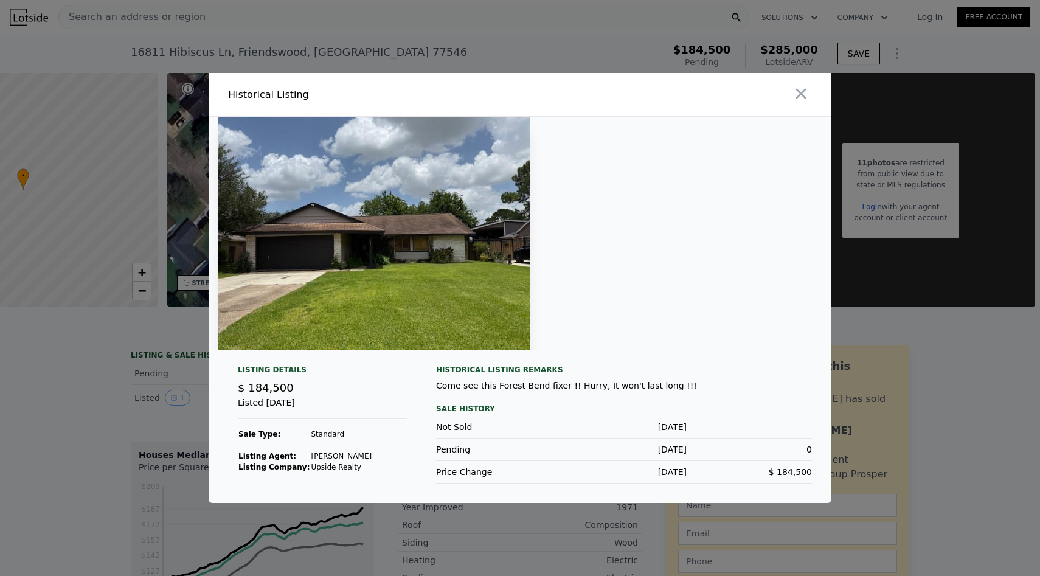
click at [468, 264] on img at bounding box center [373, 233] width 311 height 233
click at [804, 92] on icon "button" at bounding box center [800, 93] width 17 height 17
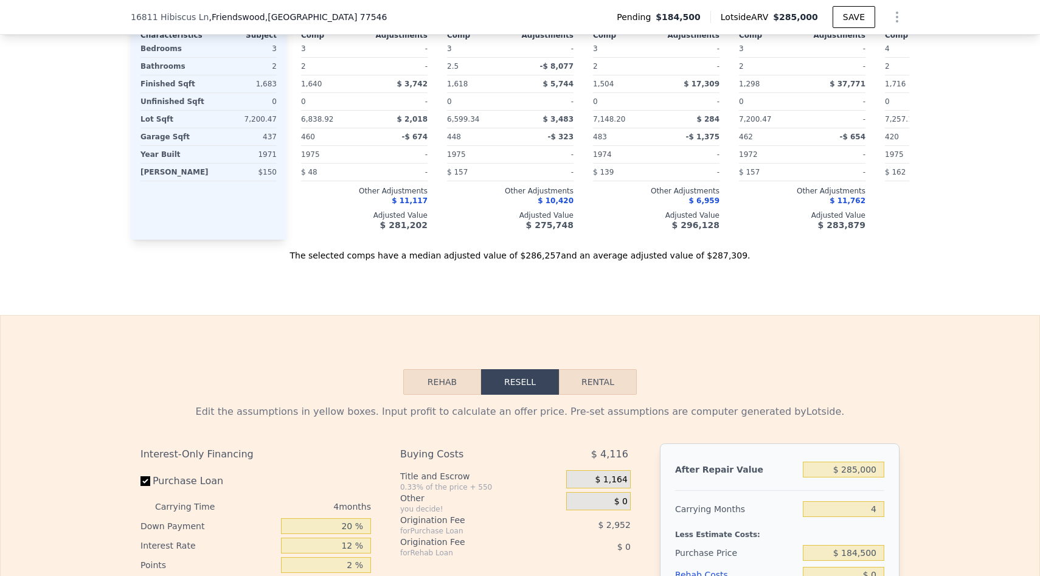
scroll to position [1443, 0]
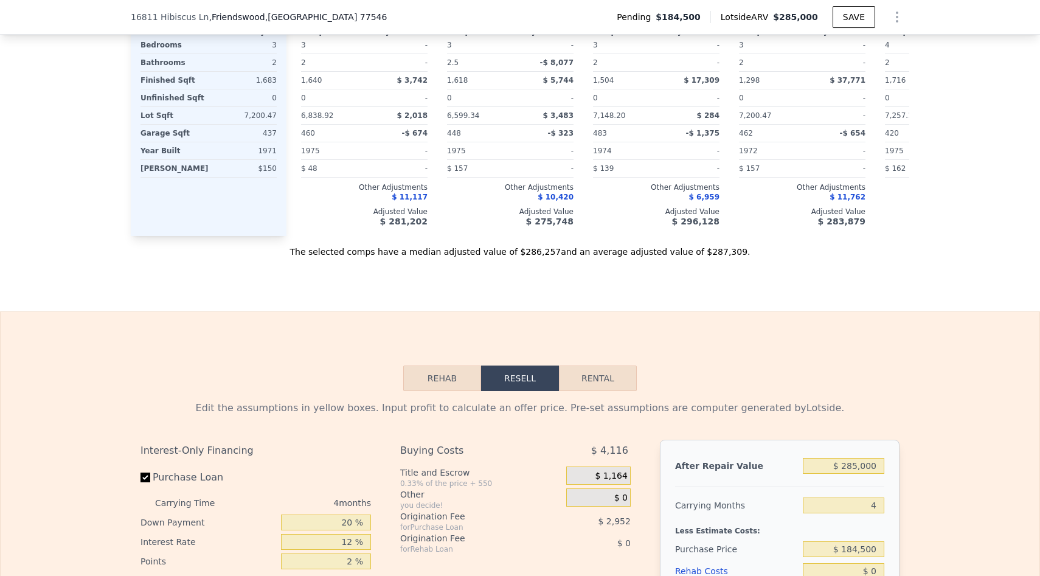
click at [578, 369] on button "Rental" at bounding box center [598, 378] width 78 height 26
select select "30"
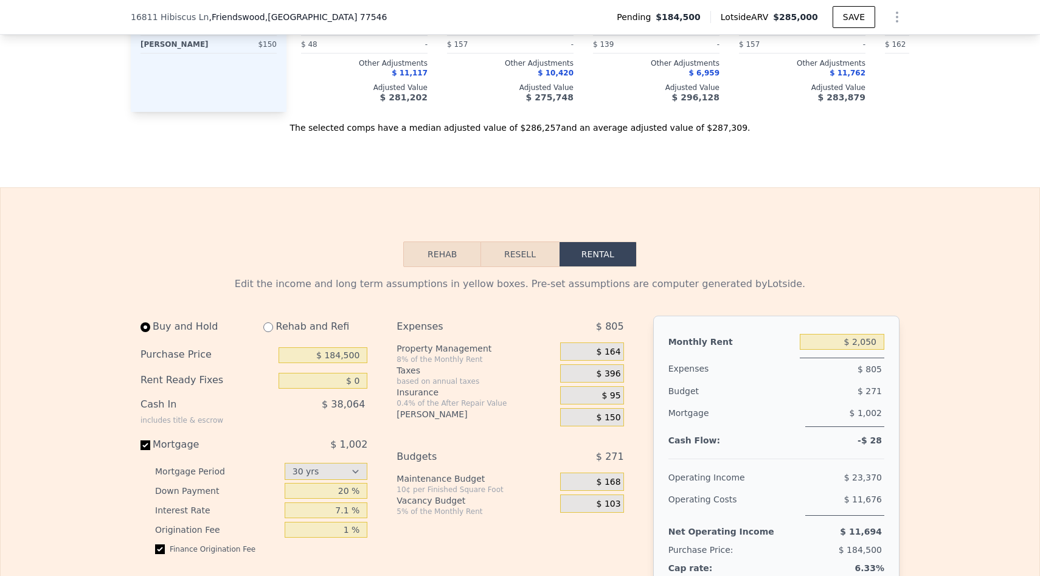
scroll to position [1600, 0]
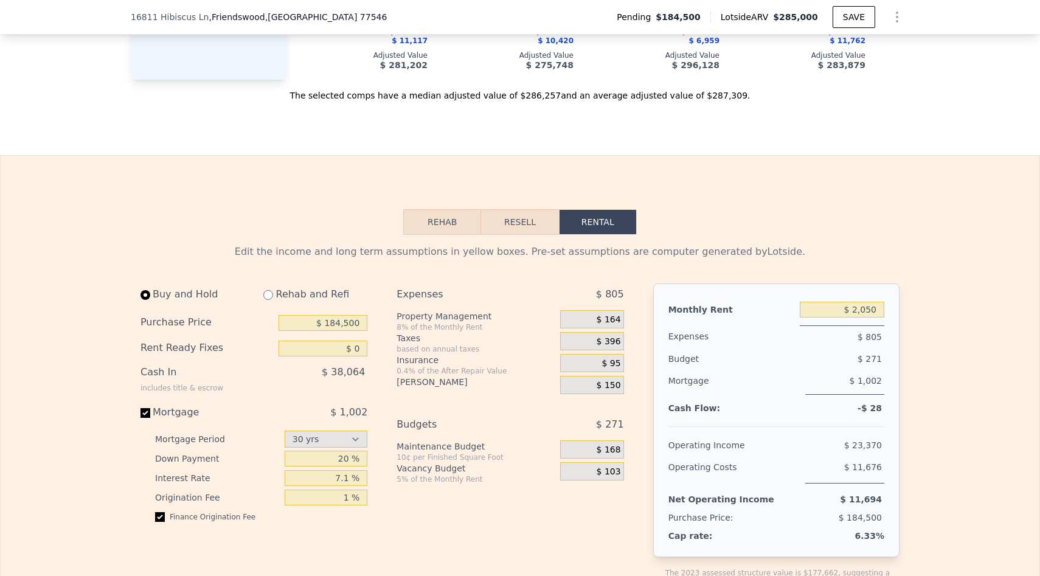
click at [524, 232] on button "Resell" at bounding box center [519, 222] width 77 height 26
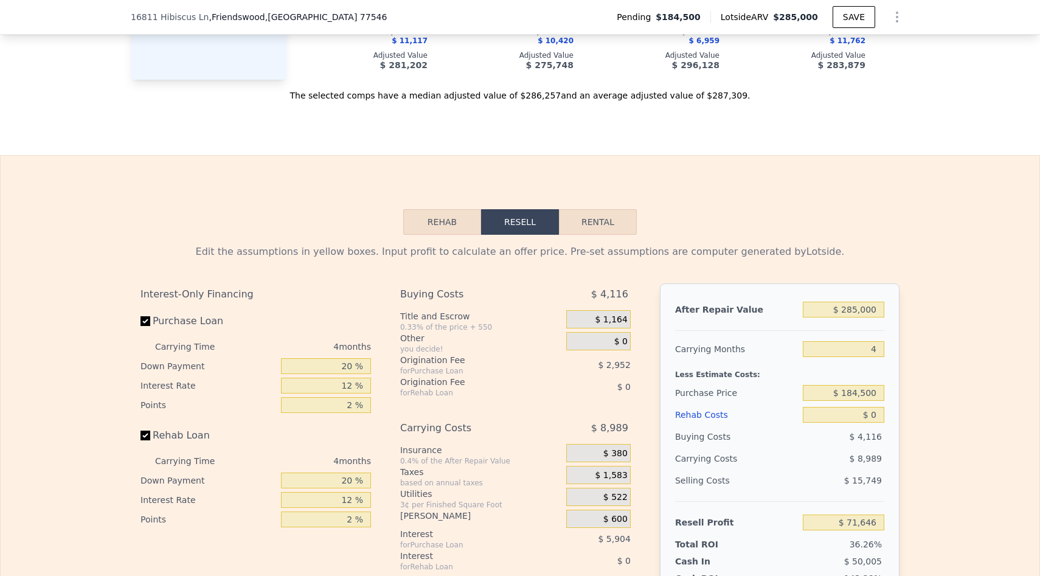
click at [448, 217] on button "Rehab" at bounding box center [442, 222] width 78 height 26
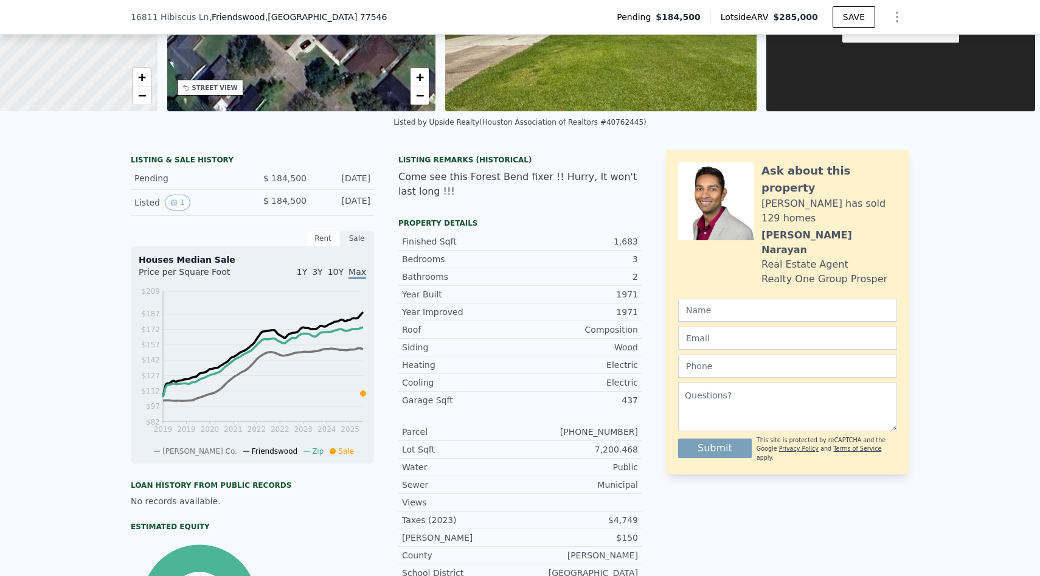
scroll to position [0, 0]
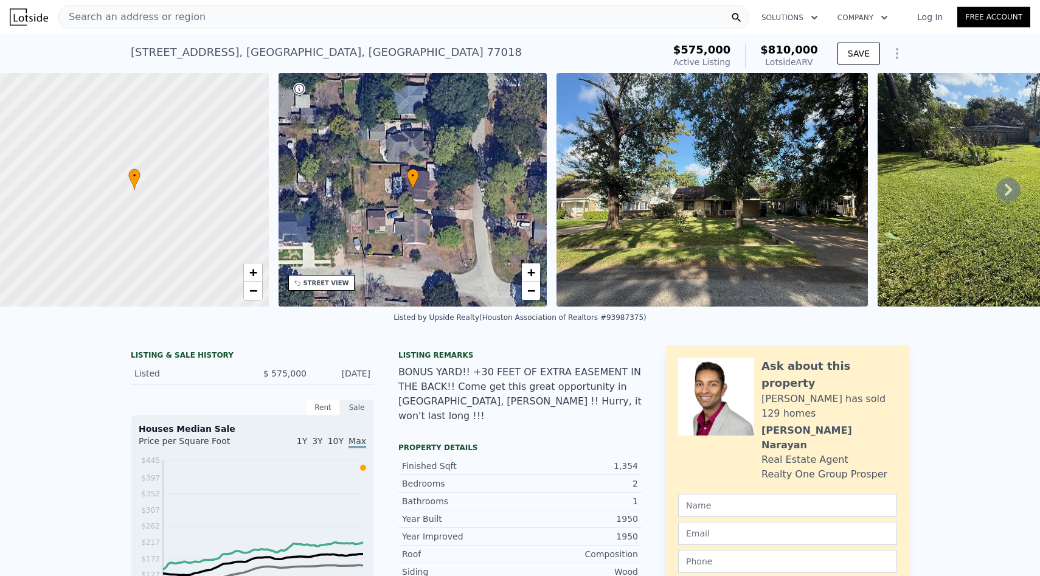
click at [196, 16] on div "Search an address or region" at bounding box center [403, 17] width 691 height 24
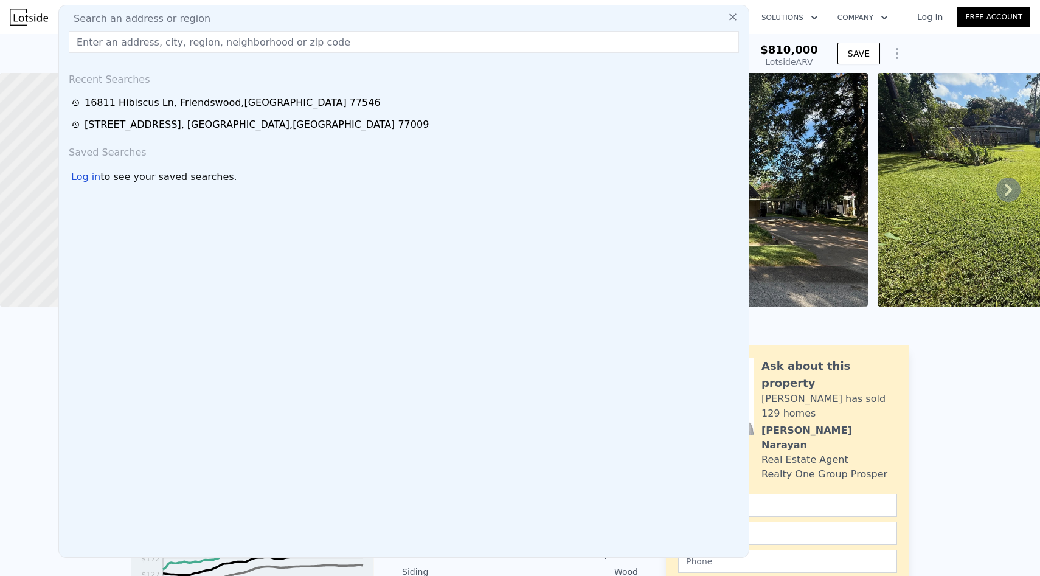
click at [196, 16] on span "Search an address or region" at bounding box center [137, 19] width 147 height 15
click at [156, 53] on div "Search an address or region Recent Searches 16811 Hibiscus Ln , Friendswood , T…" at bounding box center [403, 281] width 691 height 553
click at [143, 43] on input "text" at bounding box center [404, 42] width 670 height 22
paste input "807 Pinesap Dr, Houston, TX 77079"
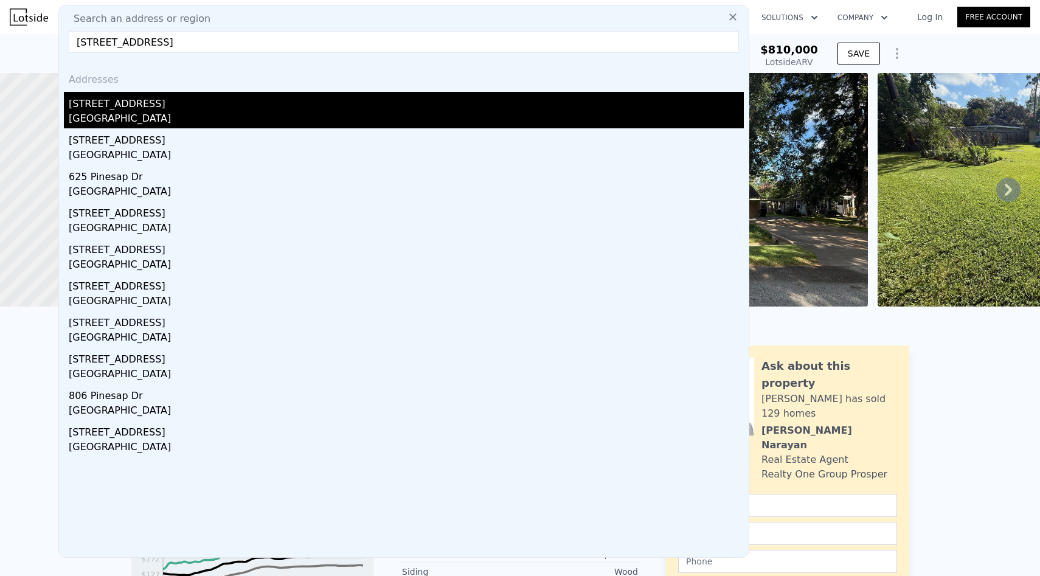
type input "807 Pinesap Dr, Houston, TX 77079"
click at [191, 111] on div "Houston, TX 77079" at bounding box center [406, 119] width 675 height 17
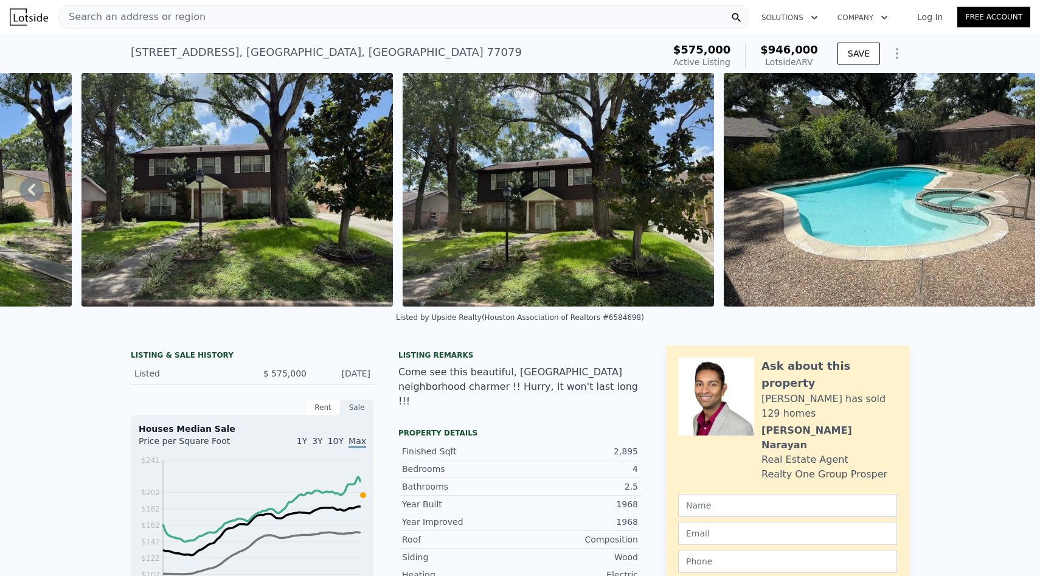
click at [191, 18] on span "Search an address or region" at bounding box center [132, 17] width 147 height 15
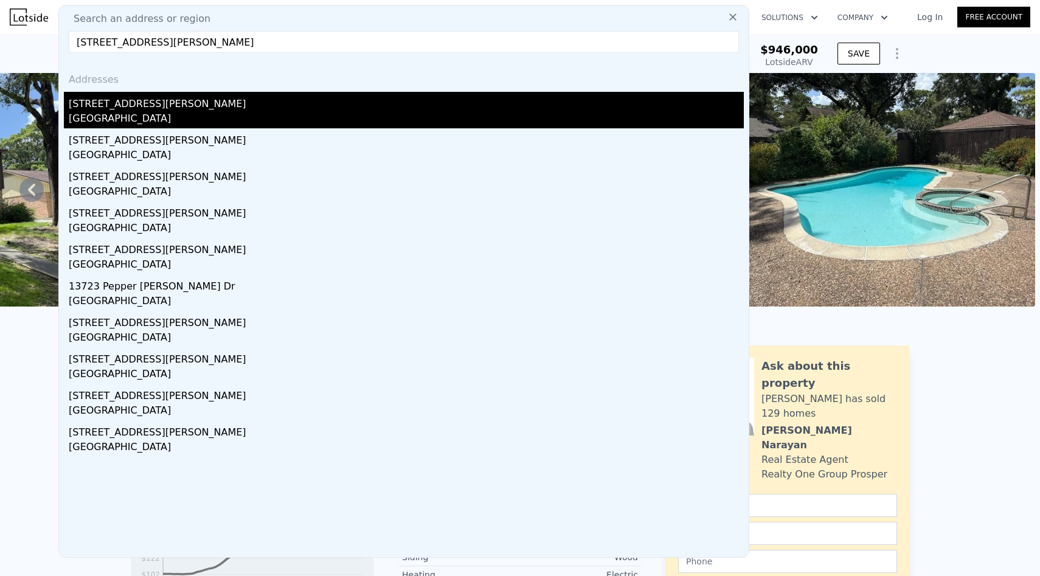
type input "13622 Pepper Knoll Dr, Houston, TX 77065"
click at [145, 109] on div "13622 Pepper Knoll Dr" at bounding box center [406, 101] width 675 height 19
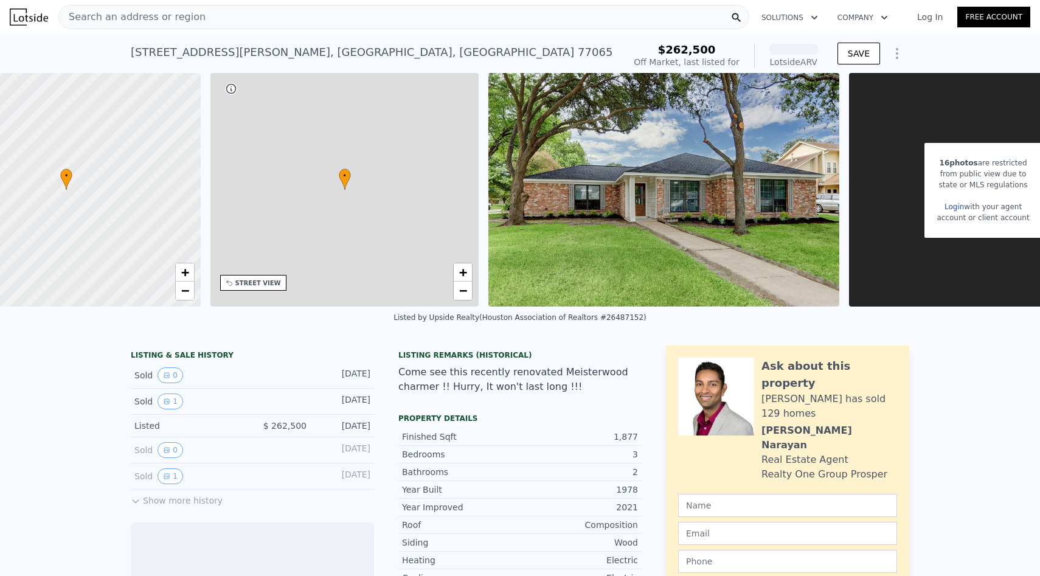
scroll to position [0, 155]
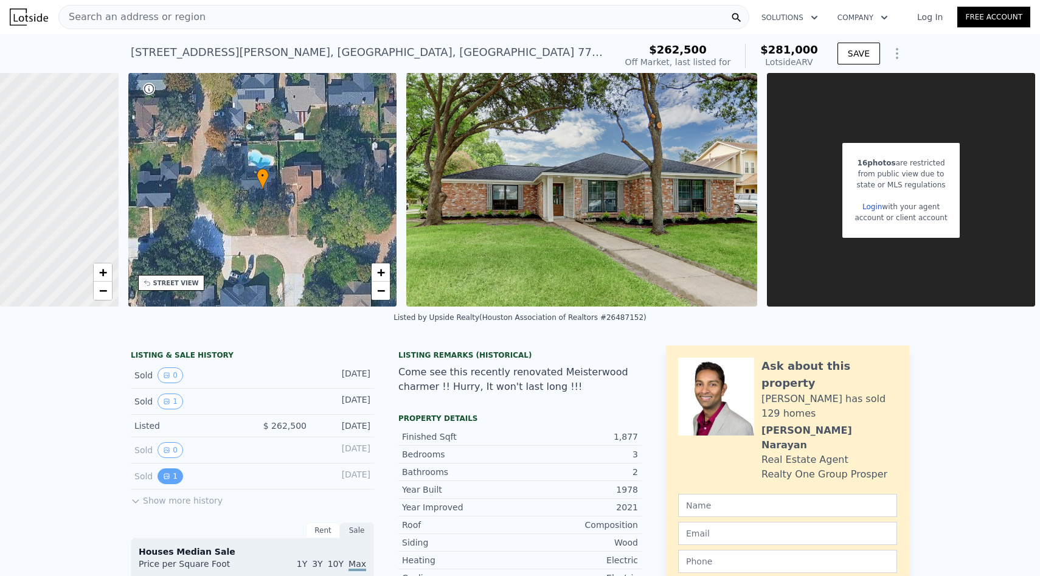
click at [173, 483] on button "1" at bounding box center [170, 476] width 26 height 16
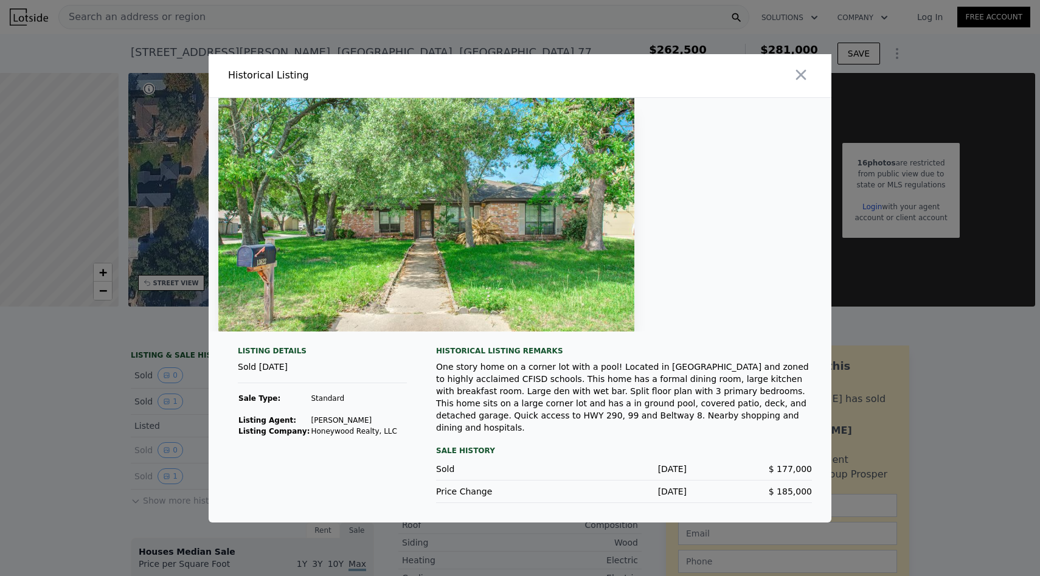
click at [564, 277] on img at bounding box center [426, 214] width 416 height 233
click at [801, 78] on icon "button" at bounding box center [800, 74] width 17 height 17
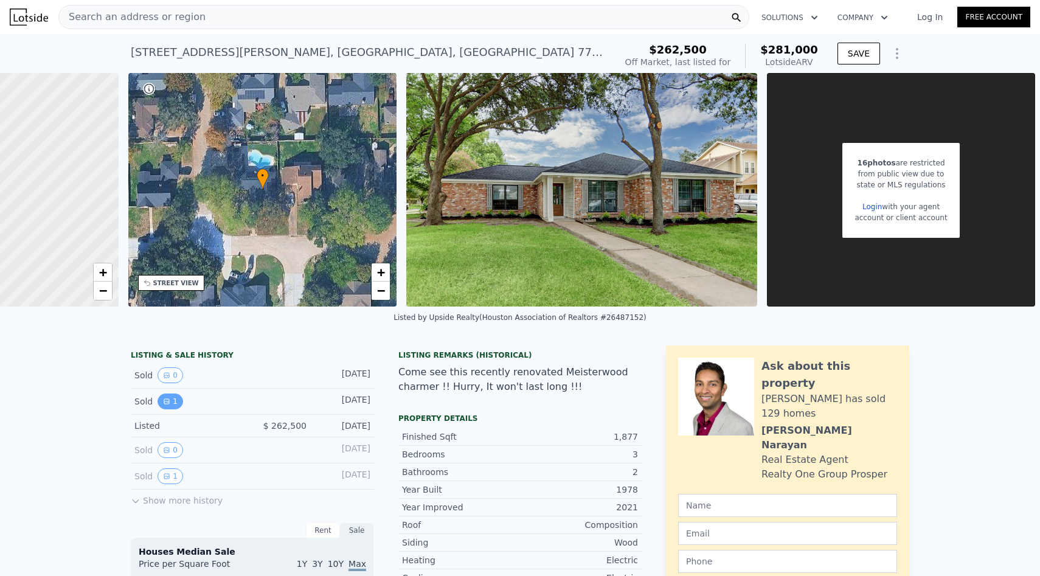
click at [161, 400] on button "1" at bounding box center [170, 401] width 26 height 16
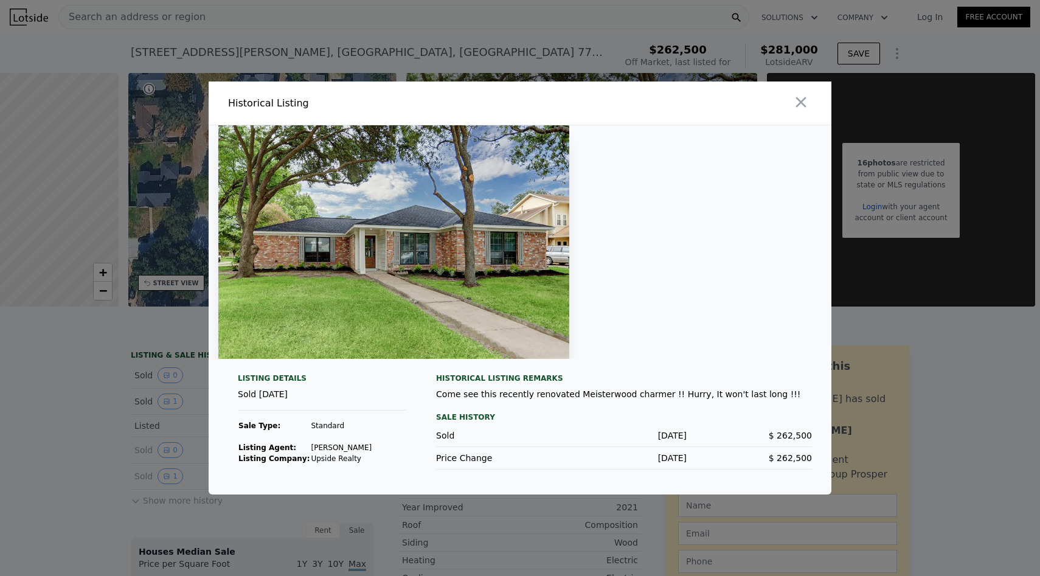
click at [416, 271] on img at bounding box center [393, 241] width 351 height 233
click at [801, 100] on icon "button" at bounding box center [800, 102] width 17 height 17
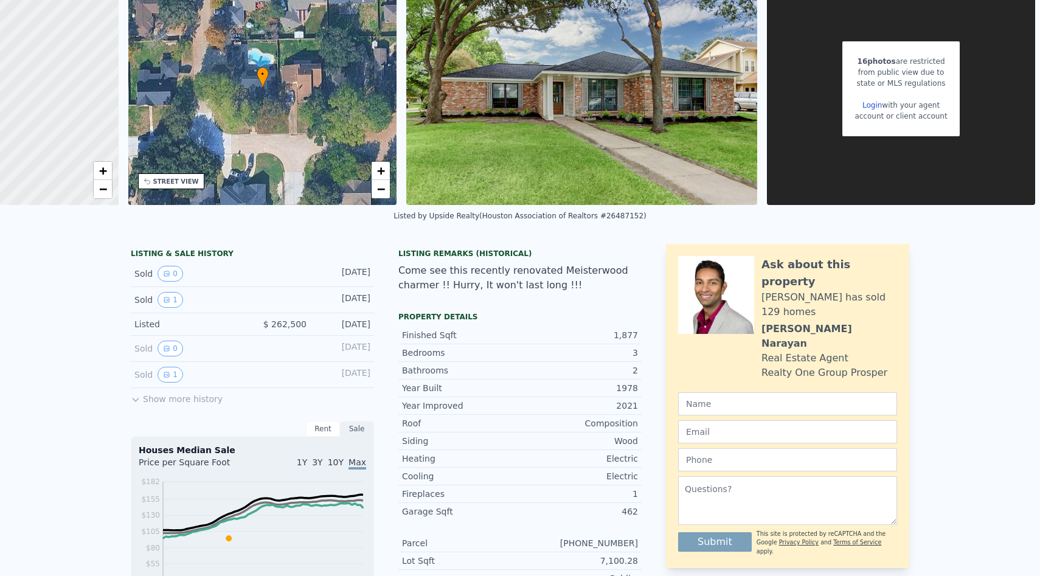
scroll to position [135, 0]
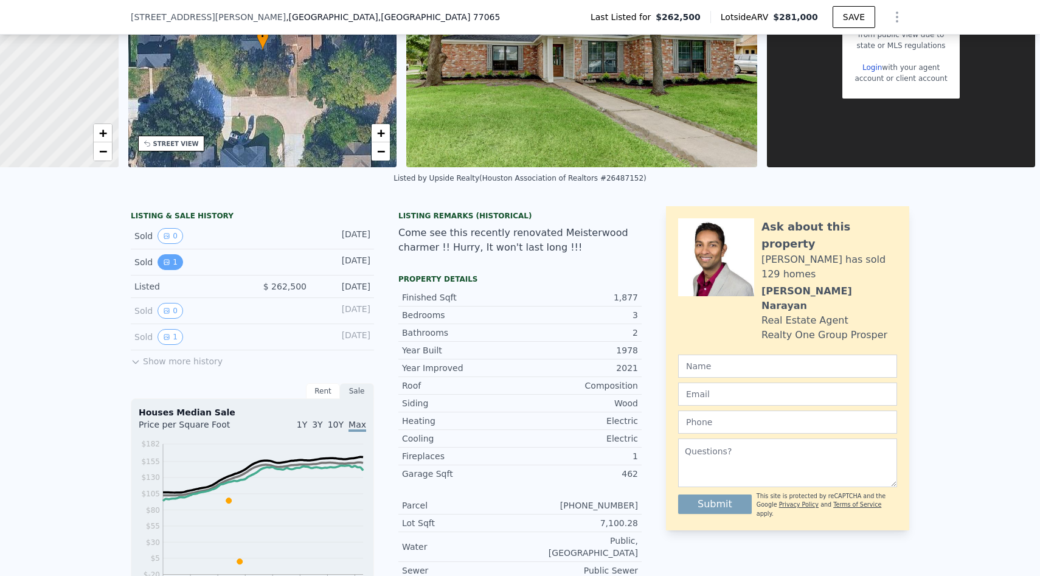
click at [170, 261] on button "1" at bounding box center [170, 262] width 26 height 16
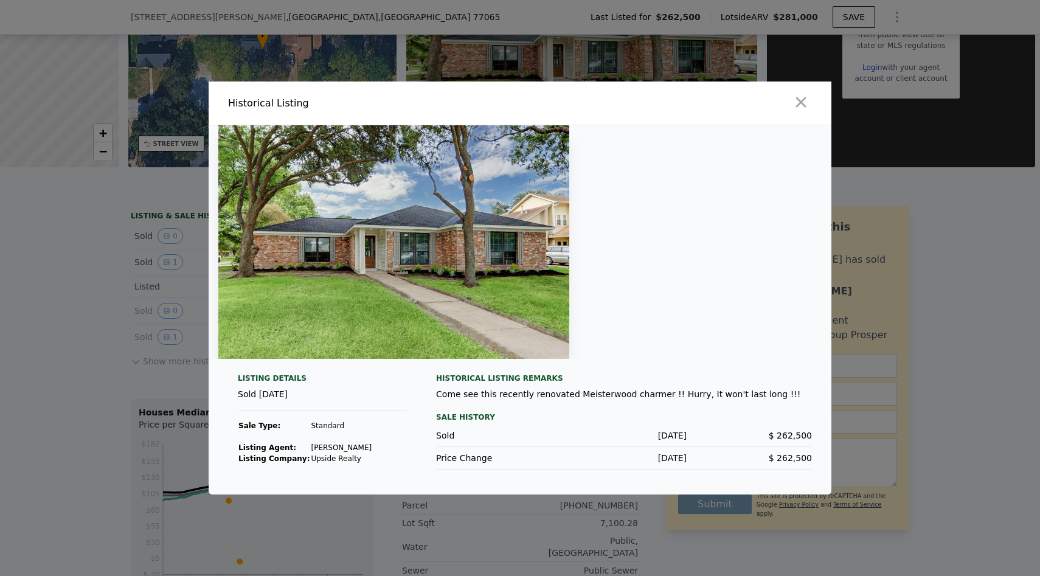
click at [103, 359] on div at bounding box center [520, 288] width 1040 height 576
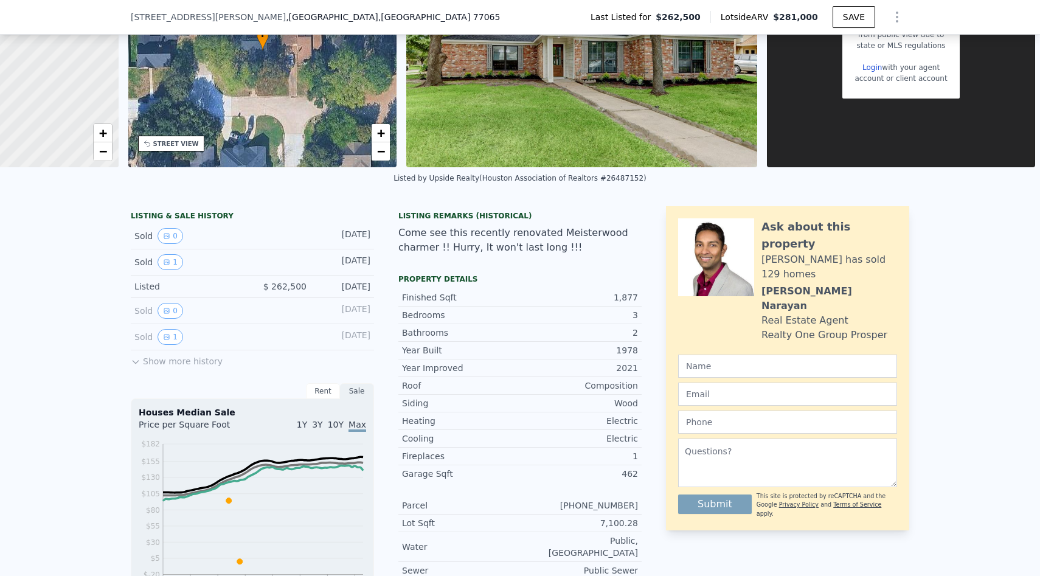
scroll to position [0, 0]
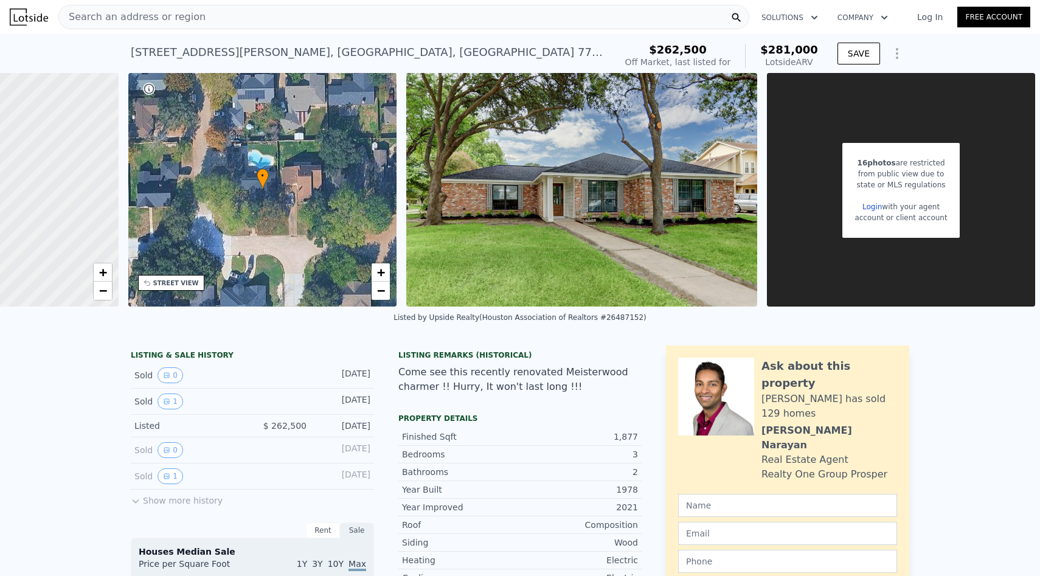
click at [190, 54] on div "13622 Pepper Knoll Dr , Harris County , TX 77065" at bounding box center [368, 52] width 475 height 17
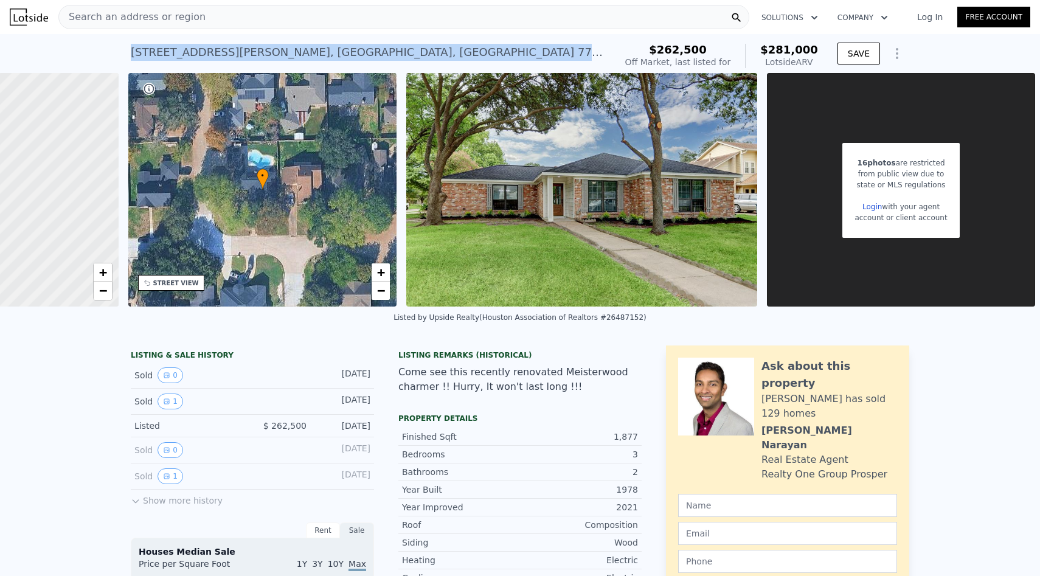
click at [190, 54] on div "13622 Pepper Knoll Dr , Harris County , TX 77065" at bounding box center [368, 52] width 475 height 17
copy div "13622 Pepper Knoll Dr , Harris County , TX 77065 No sales on record (~ARV $281k…"
